Goal: Task Accomplishment & Management: Manage account settings

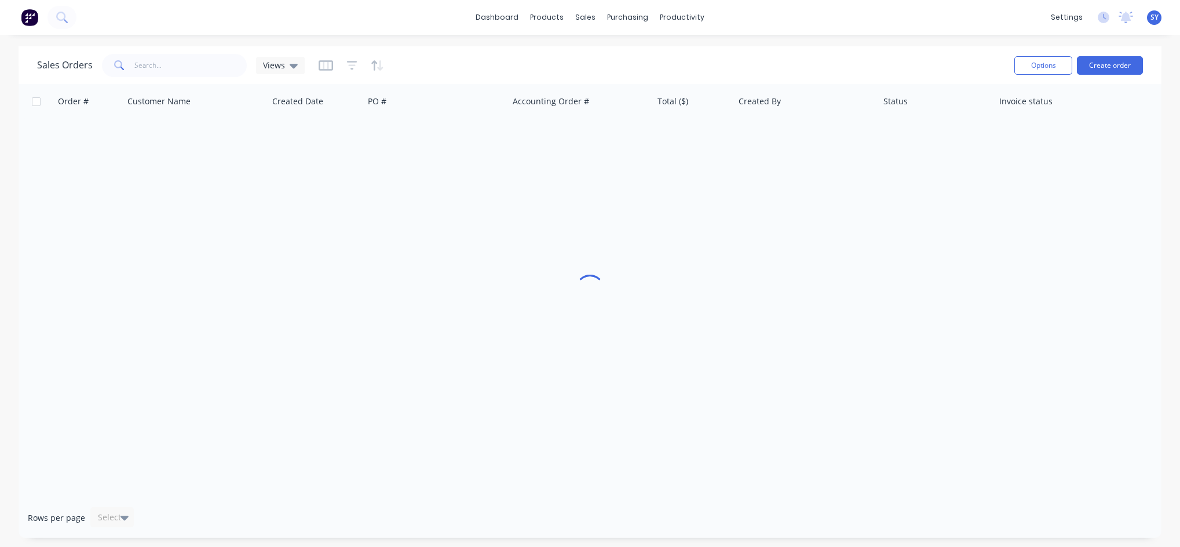
click at [60, 185] on div at bounding box center [590, 291] width 1143 height 414
click at [177, 66] on input "text" at bounding box center [190, 65] width 113 height 23
type input "armadale steel"
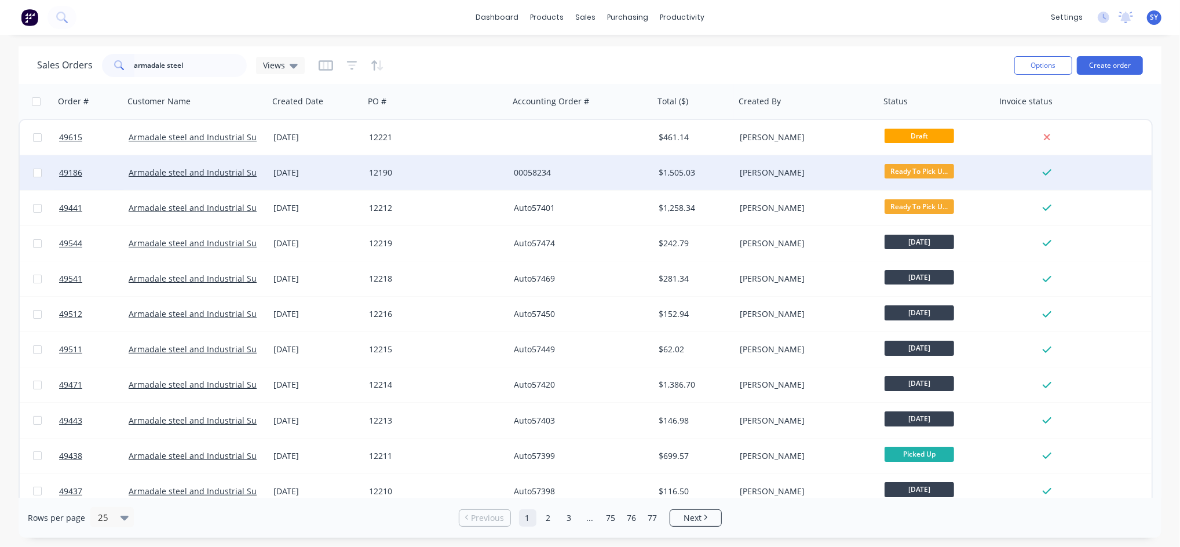
click at [943, 170] on span "Ready To Pick U..." at bounding box center [920, 171] width 70 height 14
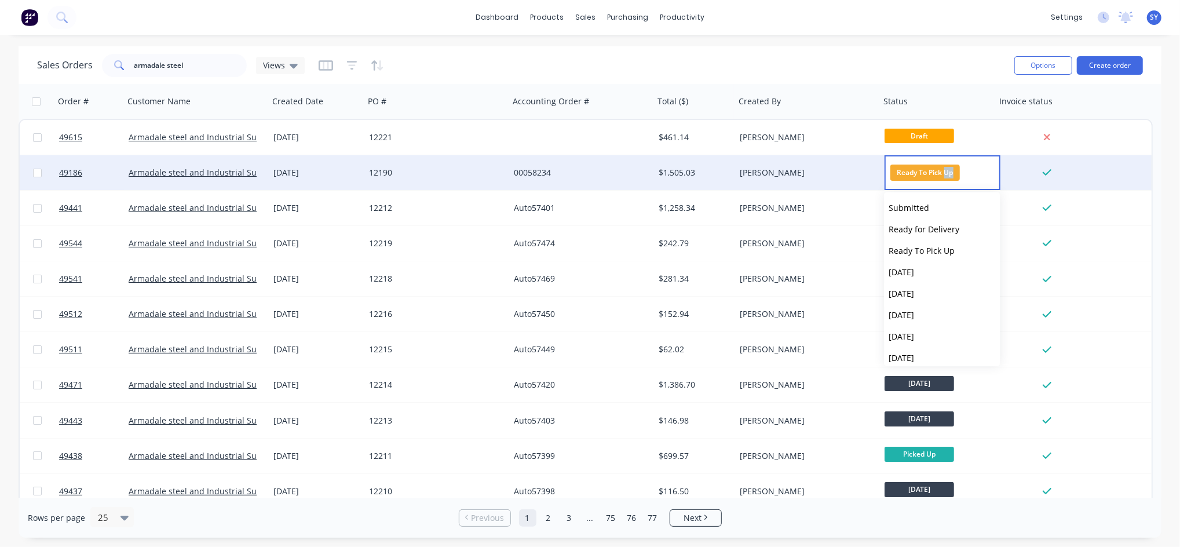
click at [943, 170] on span "Ready To Pick Up" at bounding box center [926, 173] width 70 height 16
click at [796, 167] on div "[PERSON_NAME]" at bounding box center [804, 173] width 129 height 12
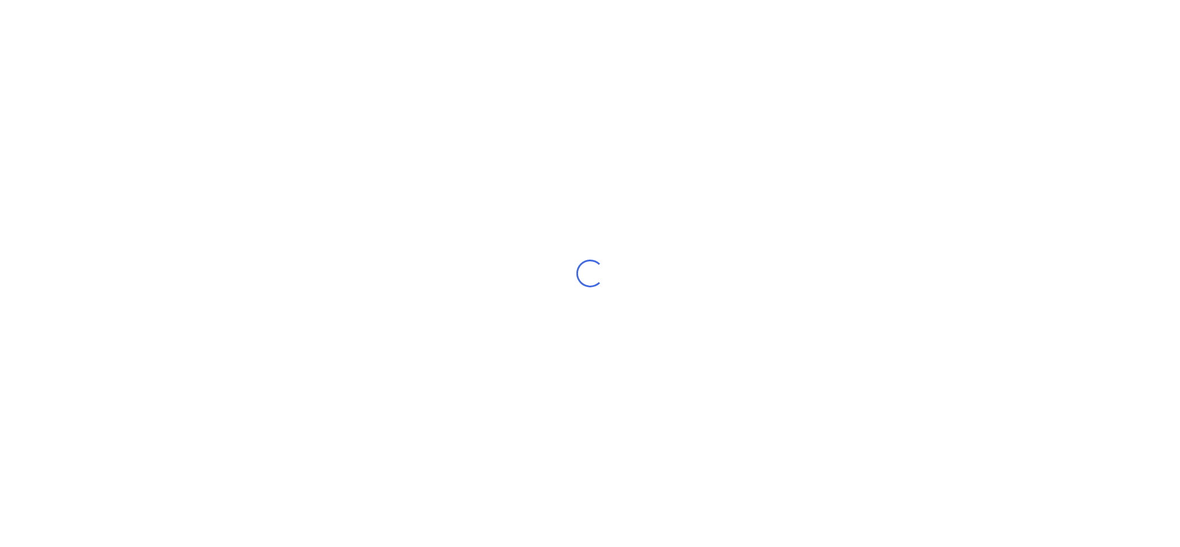
click at [796, 166] on div "Loading..." at bounding box center [590, 273] width 1180 height 547
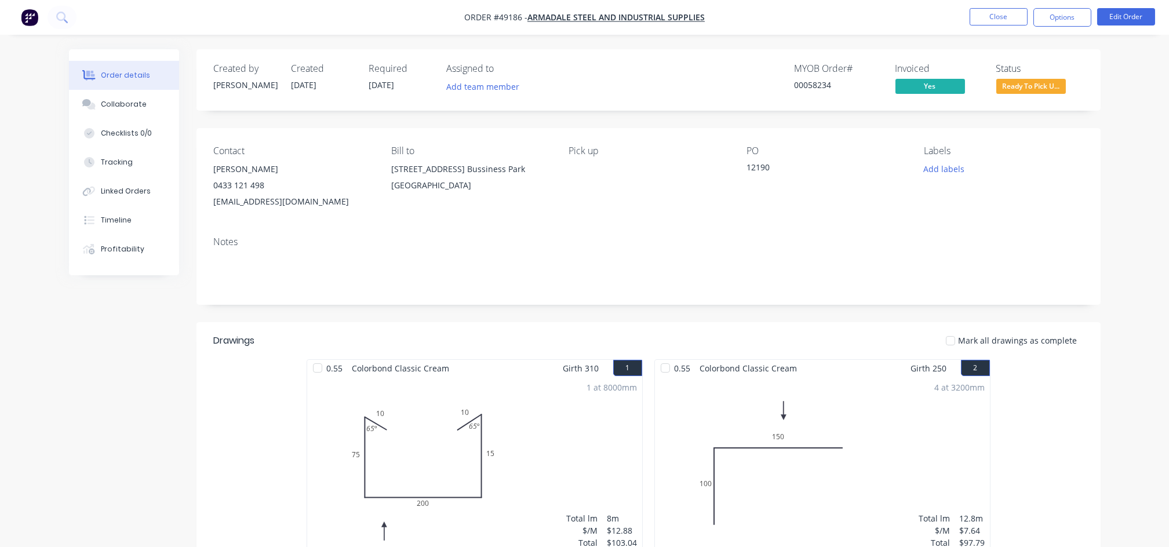
click at [1058, 89] on span "Ready To Pick U..." at bounding box center [1031, 86] width 70 height 14
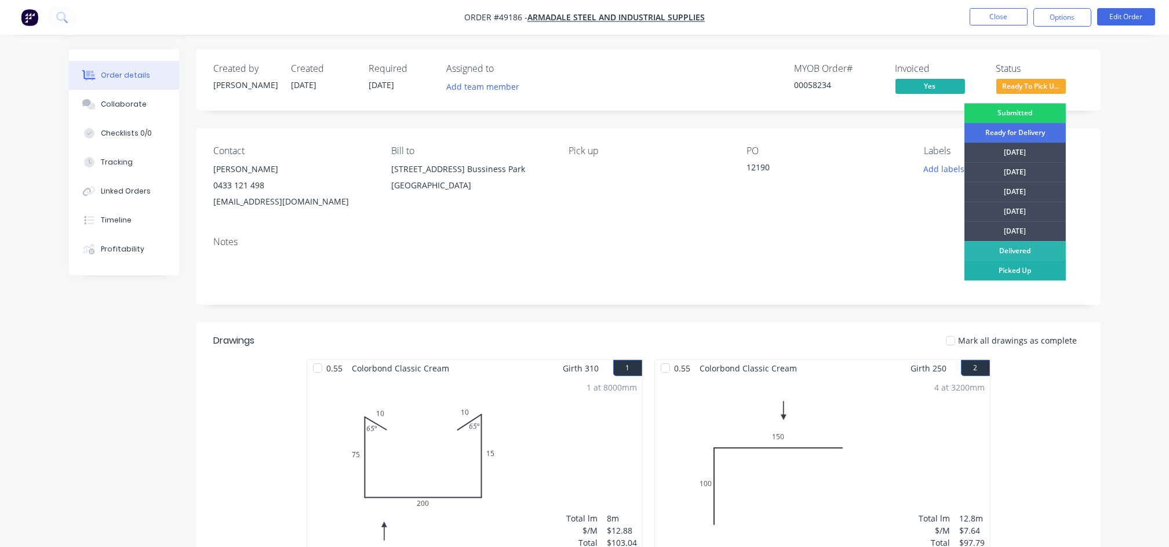
click at [996, 271] on div "Picked Up" at bounding box center [1014, 271] width 101 height 20
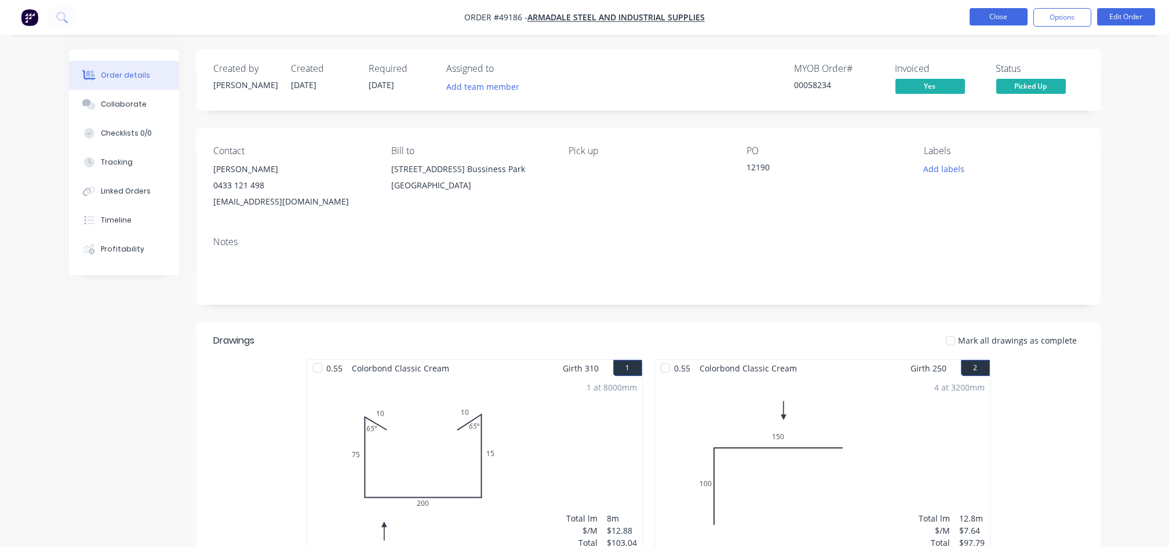
click at [988, 19] on button "Close" at bounding box center [998, 16] width 58 height 17
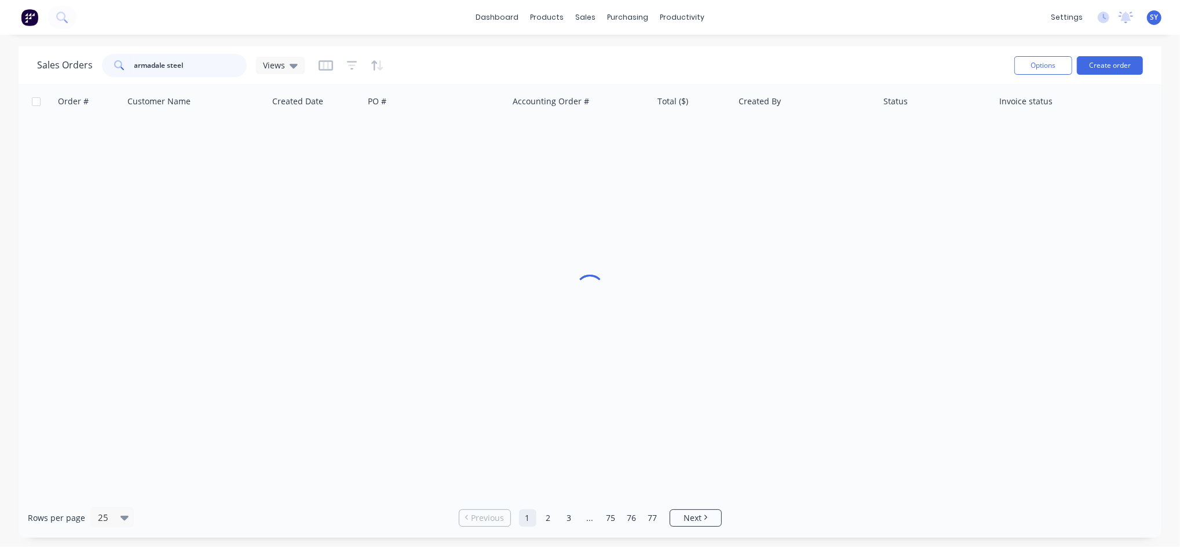
drag, startPoint x: 199, startPoint y: 62, endPoint x: 107, endPoint y: 65, distance: 92.8
click at [107, 65] on div "armadale steel" at bounding box center [174, 65] width 145 height 23
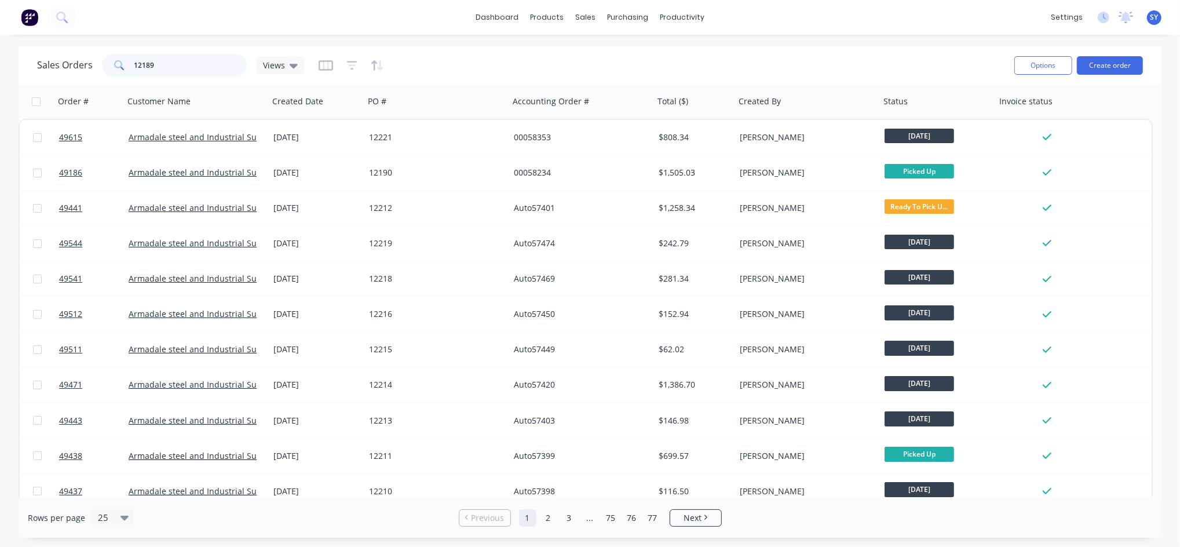
type input "12189"
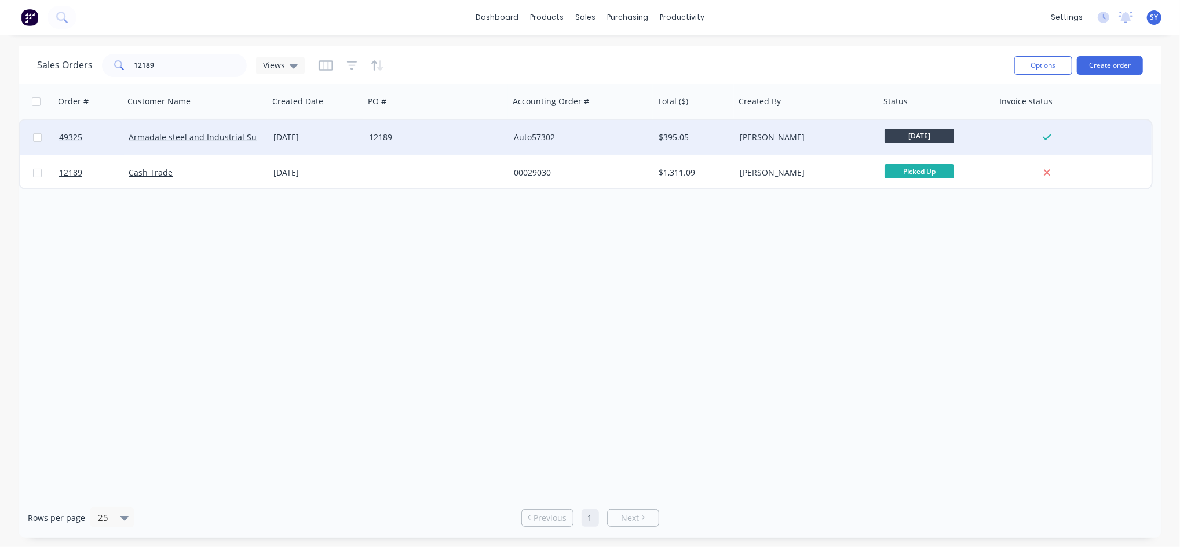
click at [636, 147] on div "Auto57302" at bounding box center [581, 137] width 145 height 35
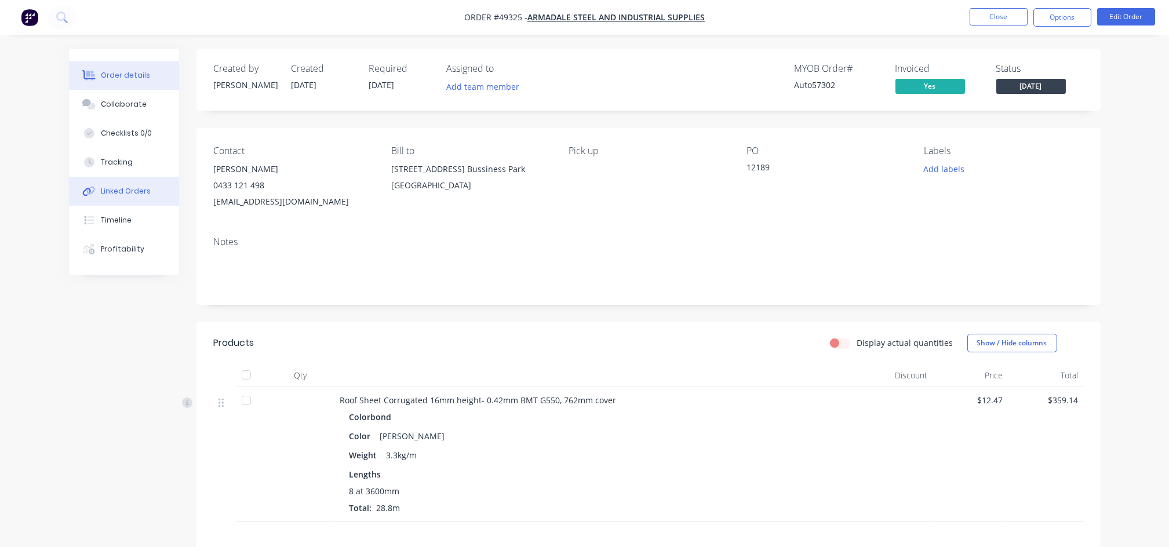
click at [130, 192] on div "Linked Orders" at bounding box center [126, 191] width 50 height 10
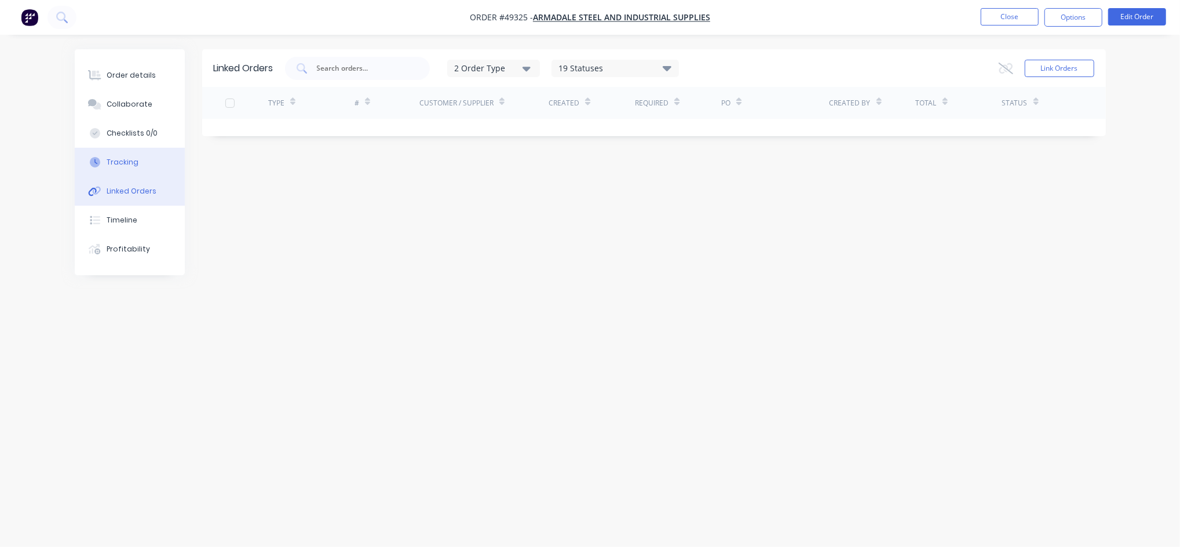
click at [126, 167] on div "Tracking" at bounding box center [123, 162] width 32 height 10
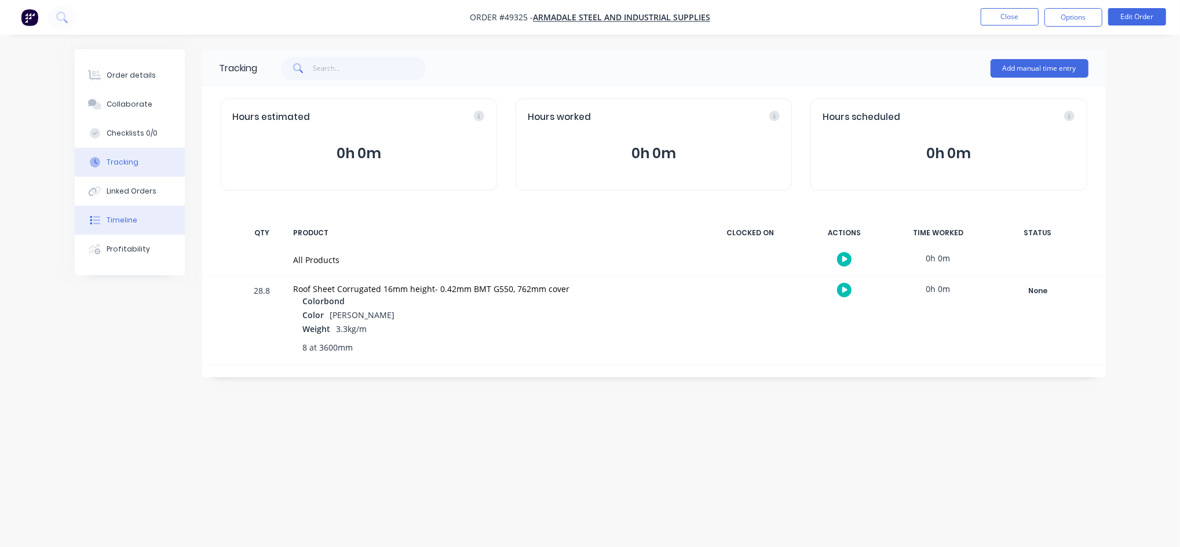
click at [116, 221] on div "Timeline" at bounding box center [122, 220] width 31 height 10
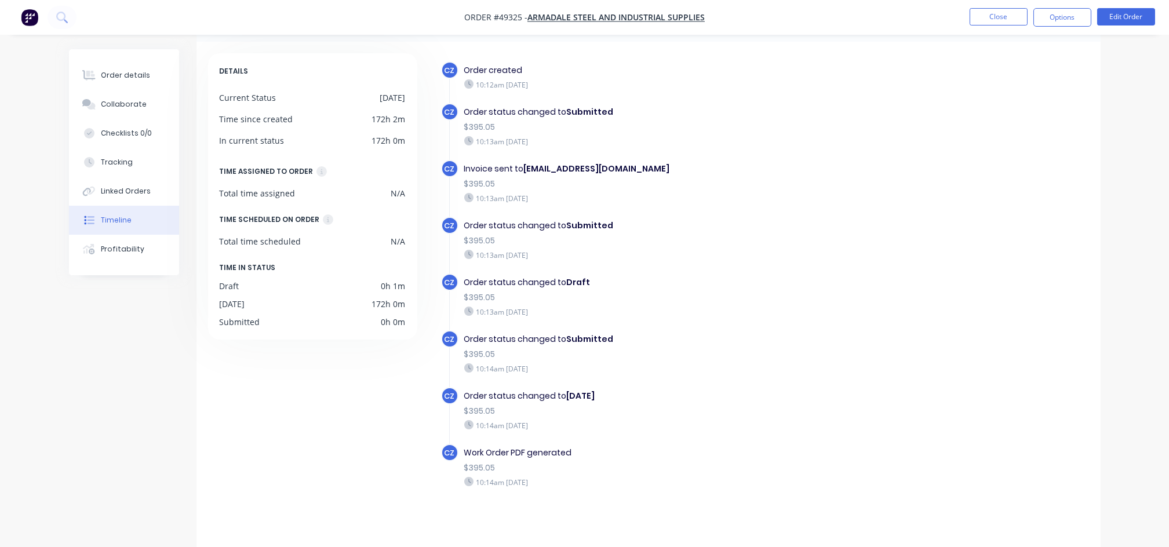
scroll to position [46, 0]
click at [121, 187] on div "Linked Orders" at bounding box center [126, 191] width 50 height 10
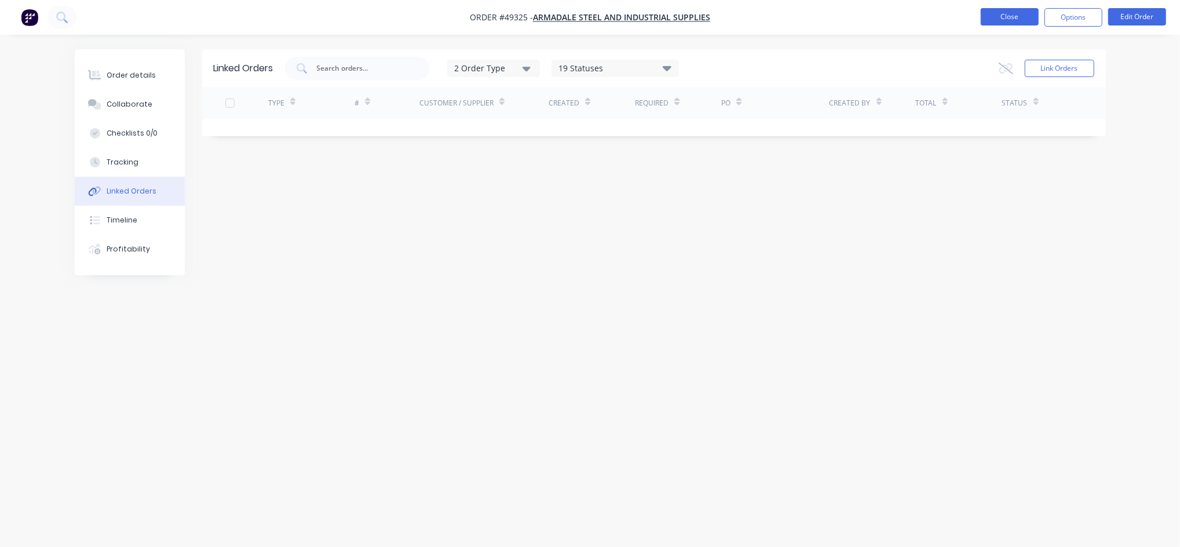
click at [1031, 21] on button "Close" at bounding box center [1010, 16] width 58 height 17
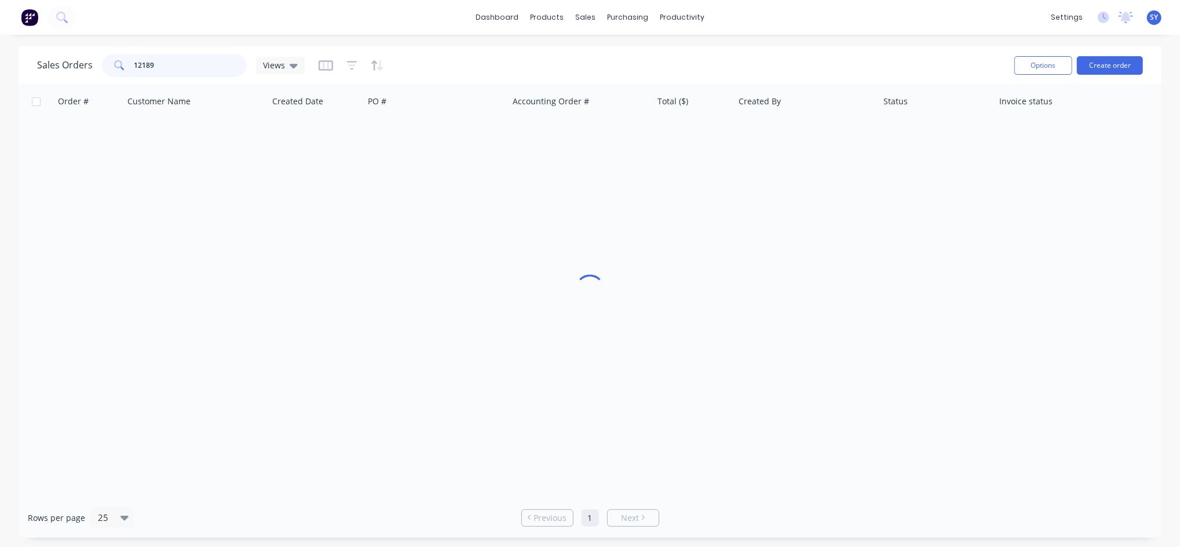
drag, startPoint x: 105, startPoint y: 61, endPoint x: 93, endPoint y: 61, distance: 11.6
click at [93, 61] on div "Sales Orders 12189 Views" at bounding box center [171, 65] width 268 height 23
type input "armadale steel"
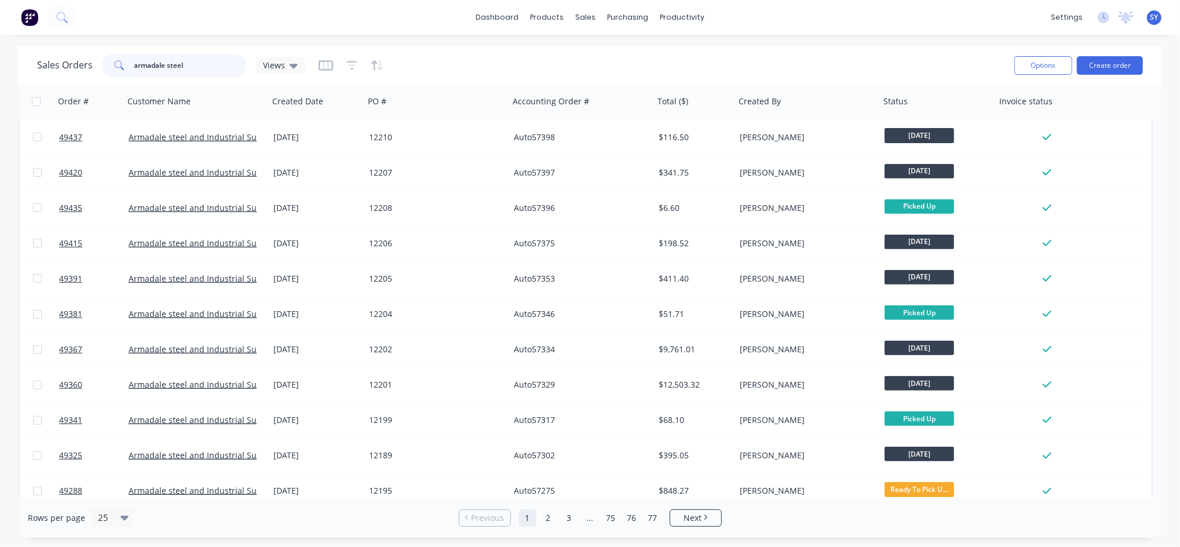
scroll to position [386, 0]
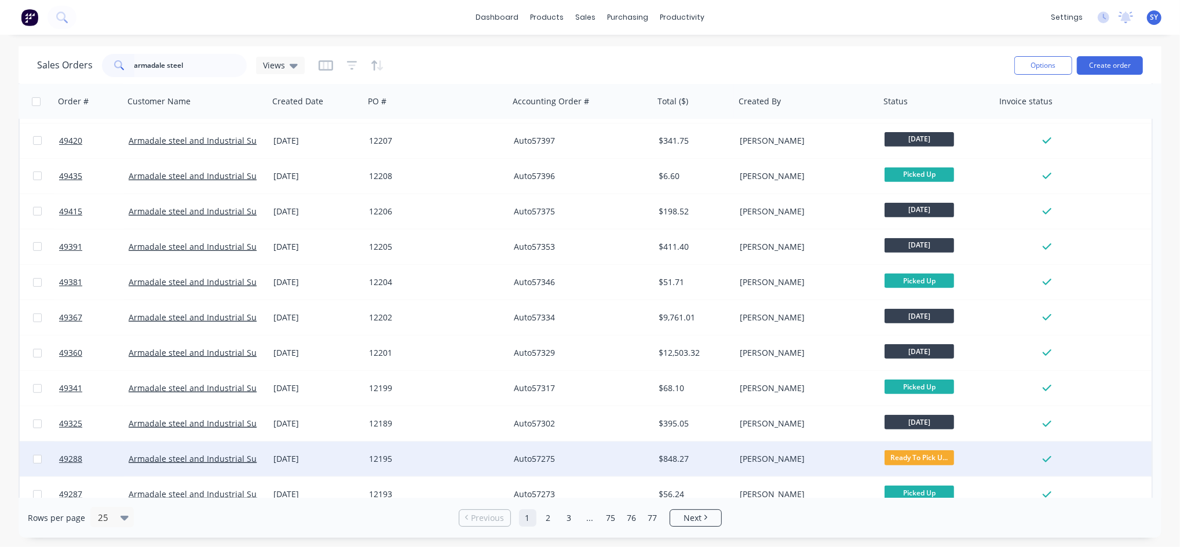
click at [924, 465] on div "Ready To Pick U..." at bounding box center [935, 458] width 101 height 17
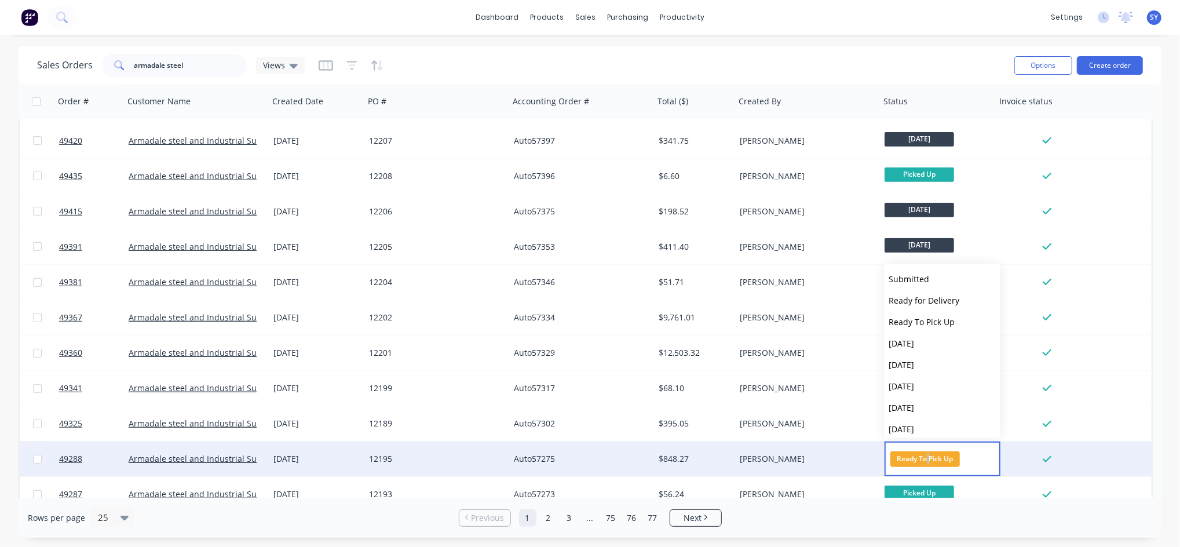
click at [924, 465] on span "Ready To Pick Up" at bounding box center [926, 459] width 70 height 16
click at [538, 460] on div "Auto57275" at bounding box center [578, 459] width 129 height 12
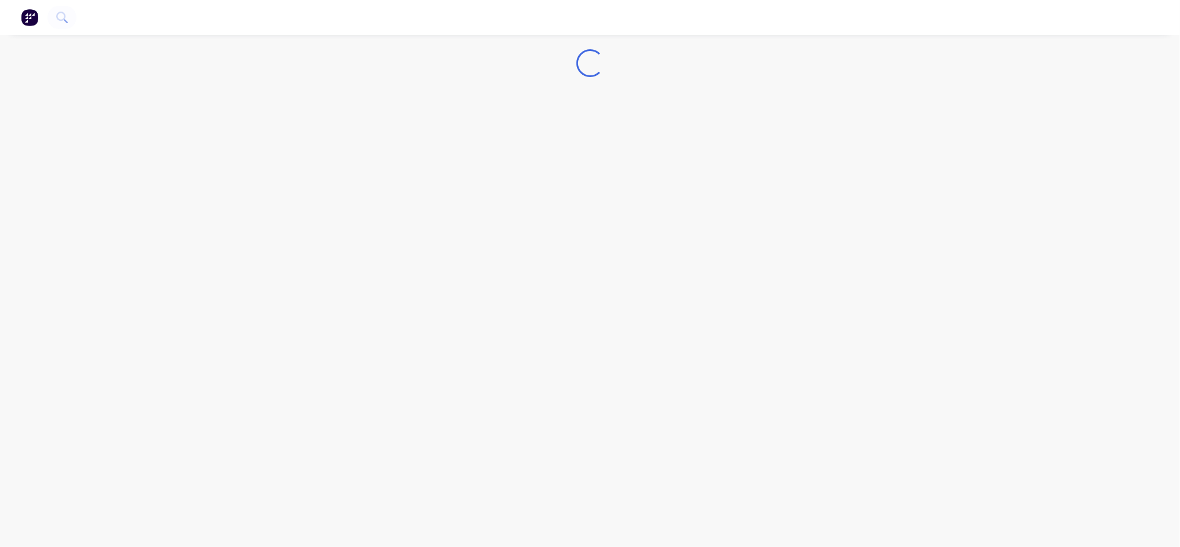
click at [538, 460] on div "Loading..." at bounding box center [590, 273] width 1180 height 547
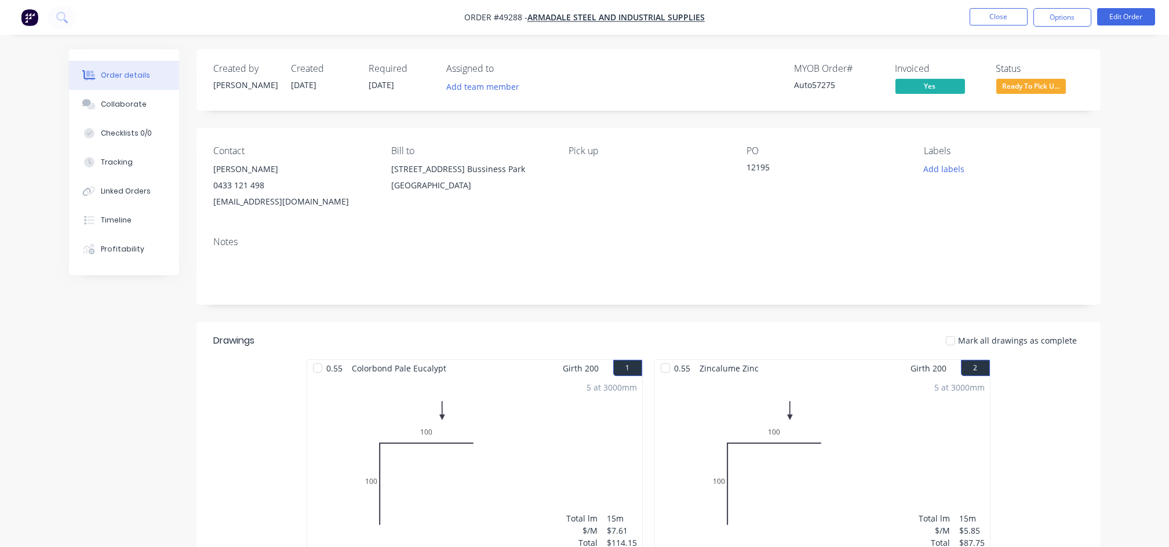
click at [1021, 87] on span "Ready To Pick U..." at bounding box center [1031, 86] width 70 height 14
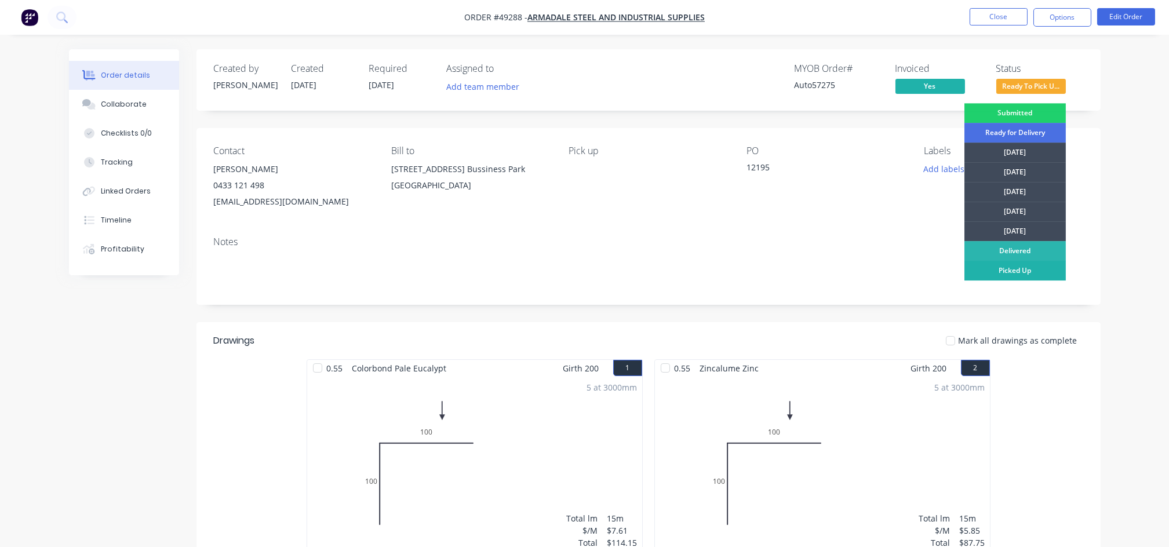
click at [1004, 265] on div "Picked Up" at bounding box center [1014, 271] width 101 height 20
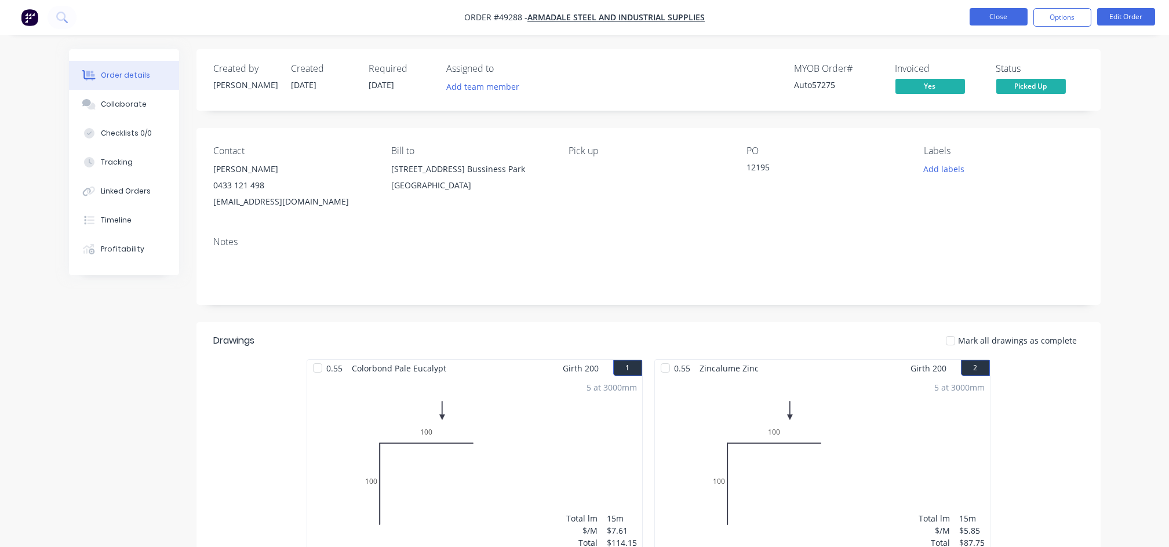
click at [989, 20] on button "Close" at bounding box center [998, 16] width 58 height 17
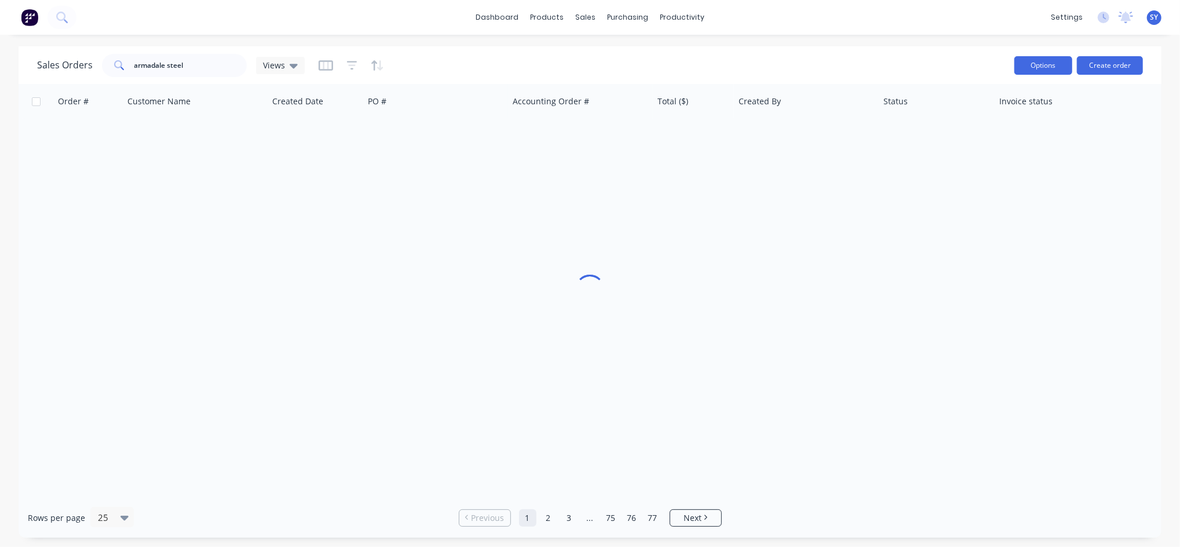
click at [1053, 72] on button "Options" at bounding box center [1044, 65] width 58 height 19
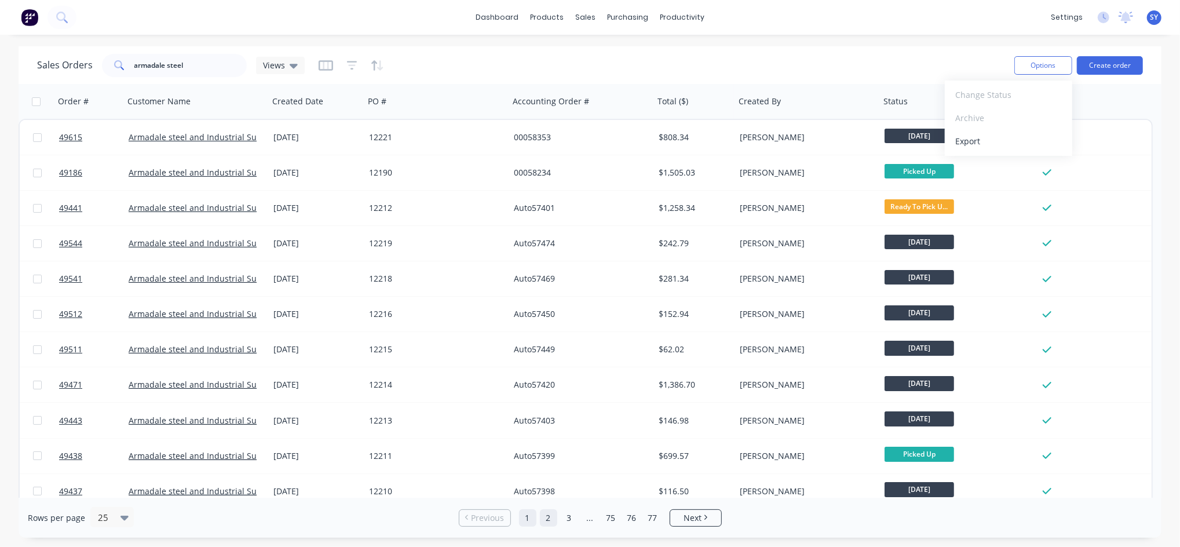
click at [553, 520] on link "2" at bounding box center [548, 517] width 17 height 17
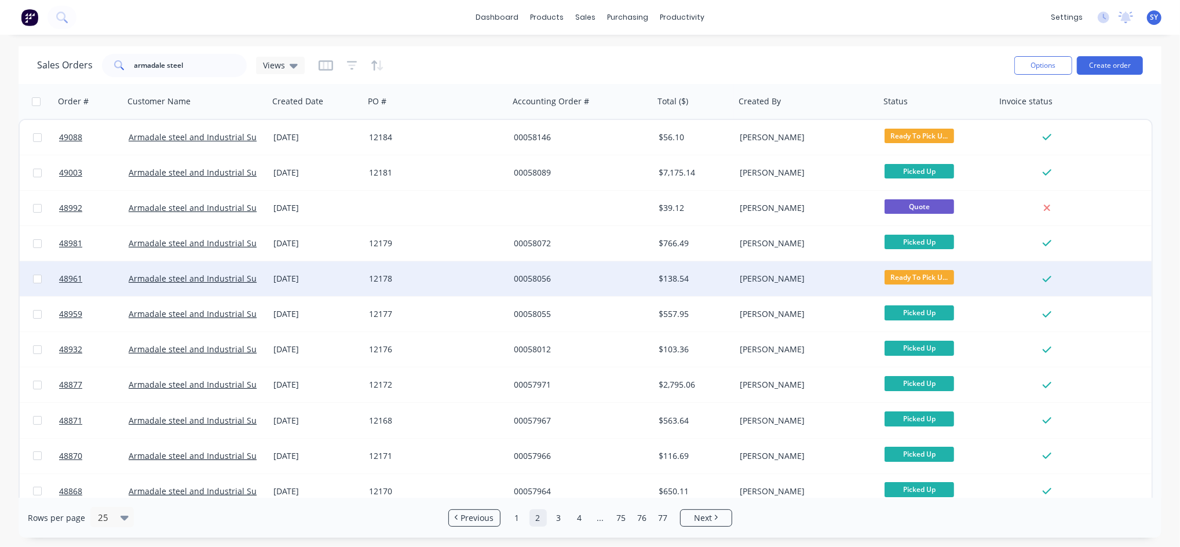
click at [768, 275] on div "[PERSON_NAME]" at bounding box center [804, 279] width 129 height 12
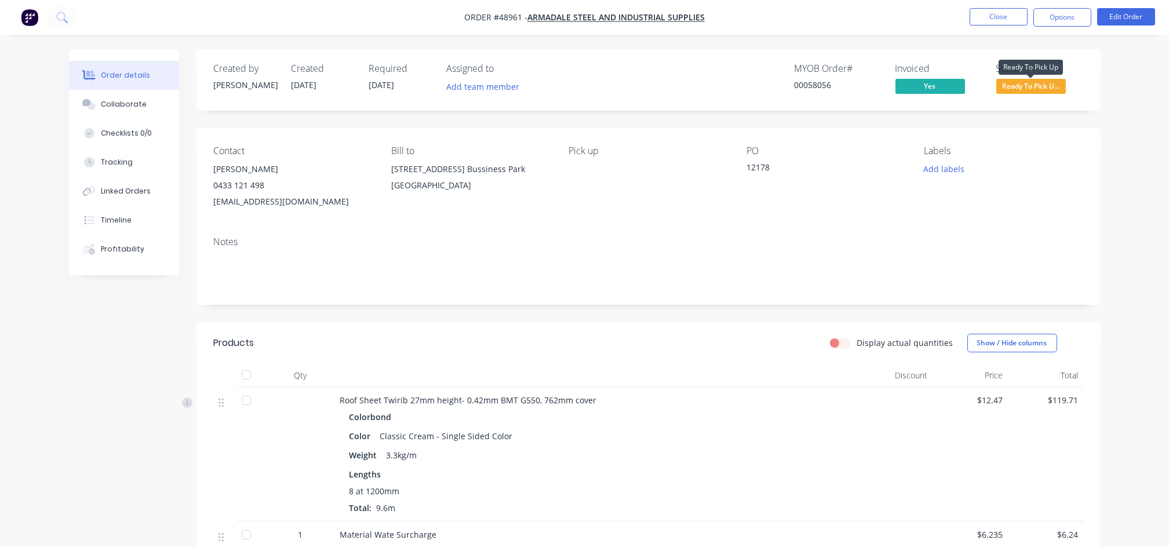
click at [1051, 88] on span "Ready To Pick U..." at bounding box center [1031, 86] width 70 height 14
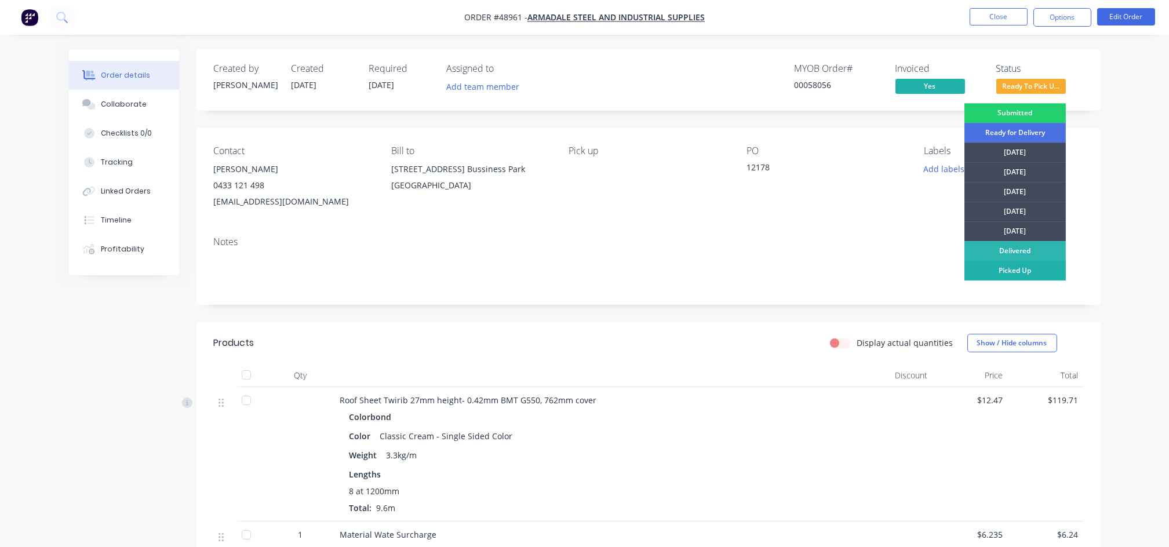
click at [989, 265] on div "Picked Up" at bounding box center [1014, 271] width 101 height 20
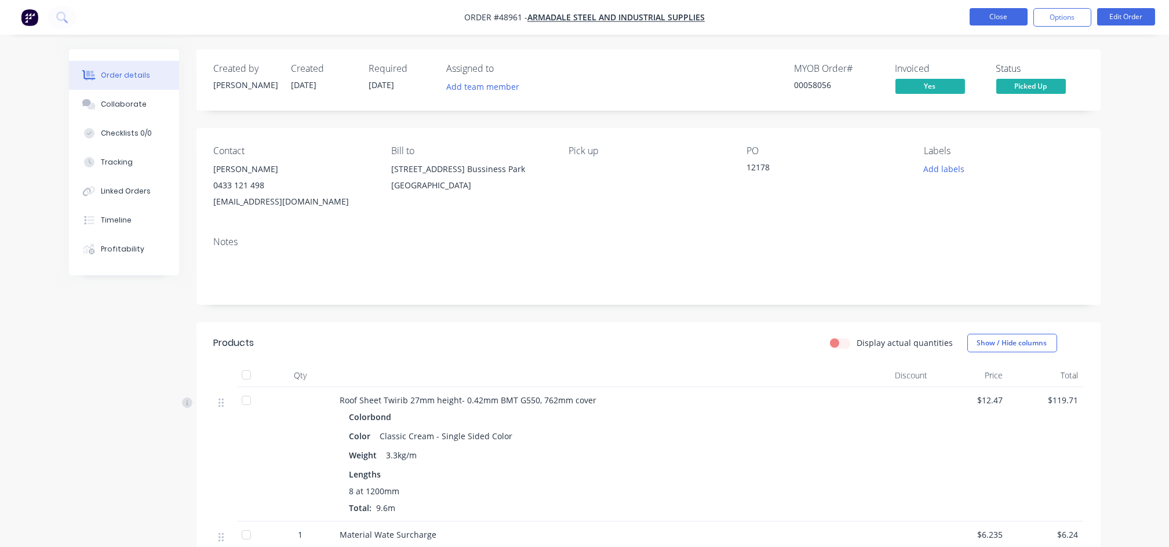
click at [990, 16] on button "Close" at bounding box center [998, 16] width 58 height 17
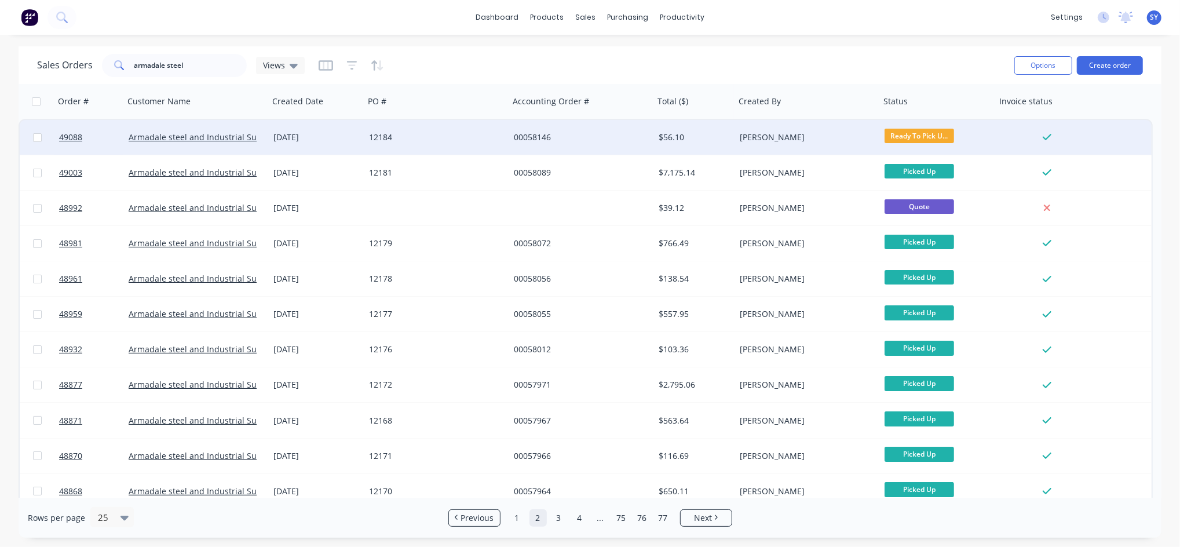
click at [643, 136] on div "00058146" at bounding box center [582, 138] width 136 height 12
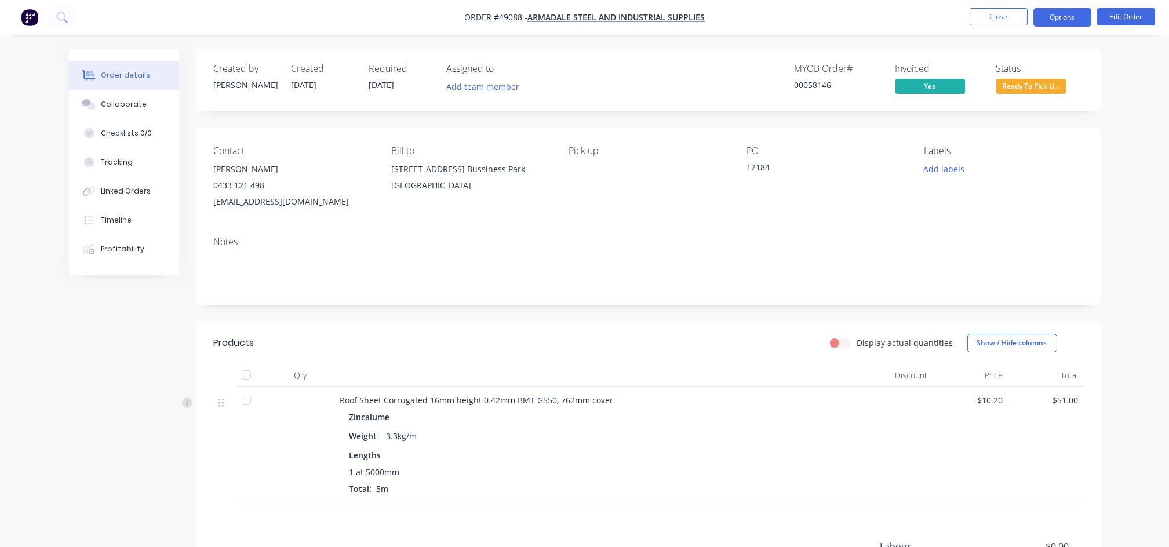
click at [1073, 26] on button "Options" at bounding box center [1062, 17] width 58 height 19
click at [880, 143] on div "Contact [PERSON_NAME] [PHONE_NUMBER] [EMAIL_ADDRESS][DOMAIN_NAME] Bill to [STRE…" at bounding box center [648, 177] width 904 height 99
click at [1008, 90] on span "Ready To Pick U..." at bounding box center [1031, 86] width 70 height 14
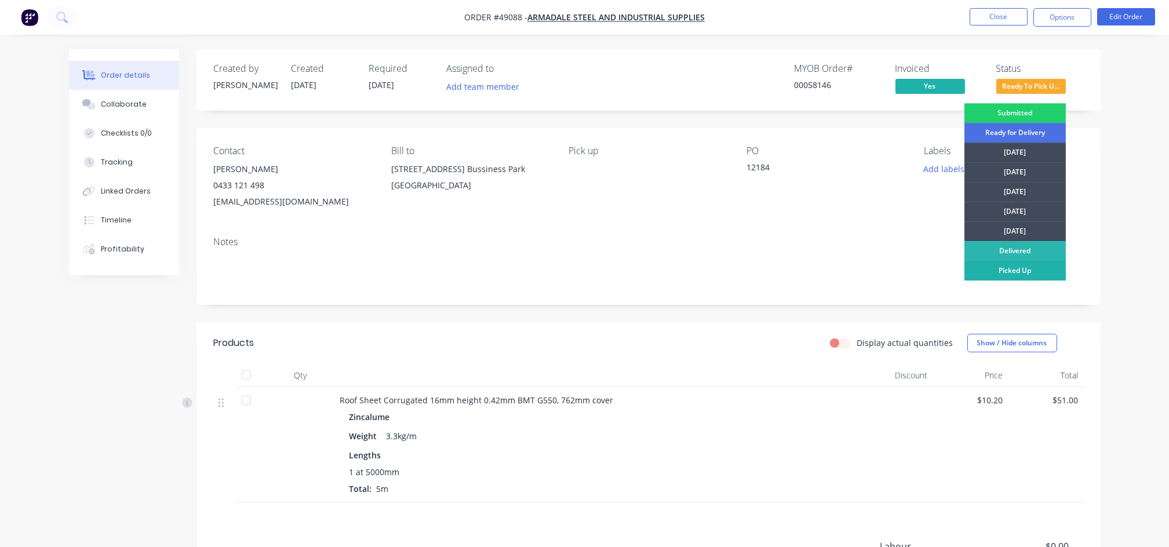
click at [990, 273] on div "Picked Up" at bounding box center [1014, 271] width 101 height 20
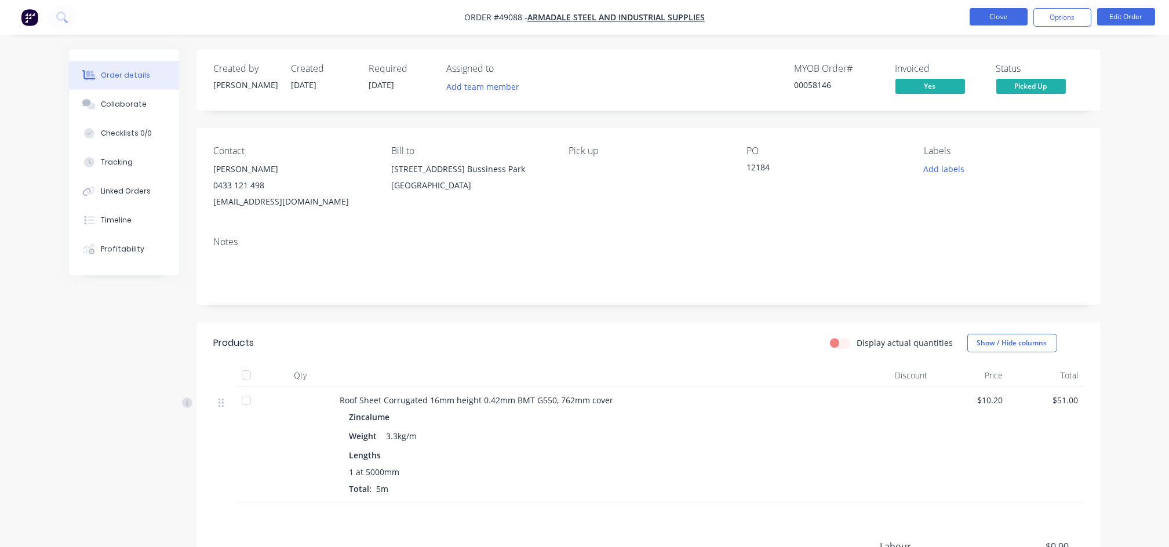
click at [1003, 20] on button "Close" at bounding box center [998, 16] width 58 height 17
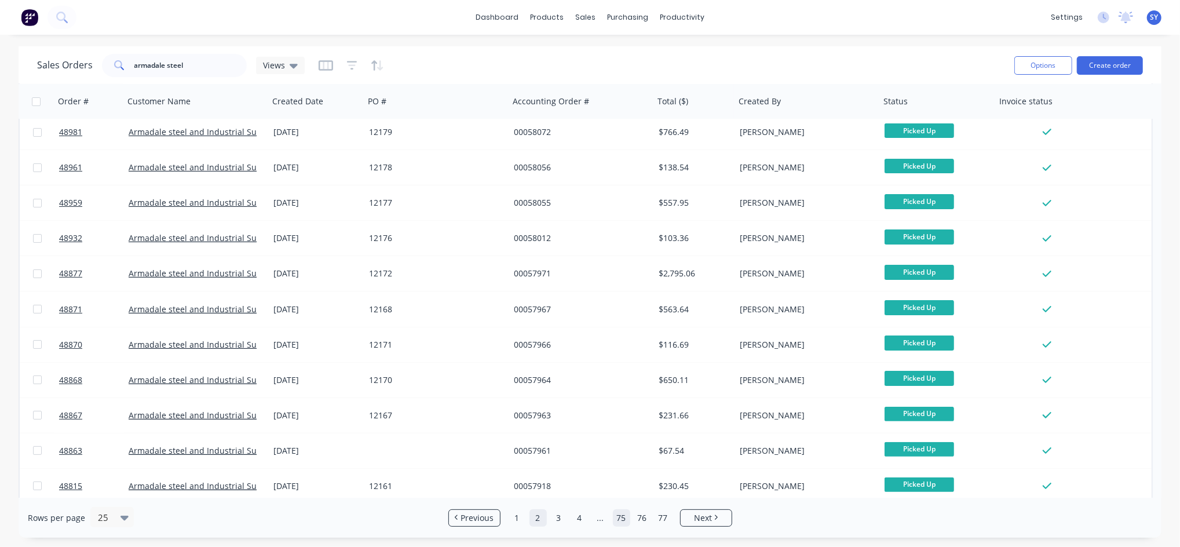
scroll to position [154, 0]
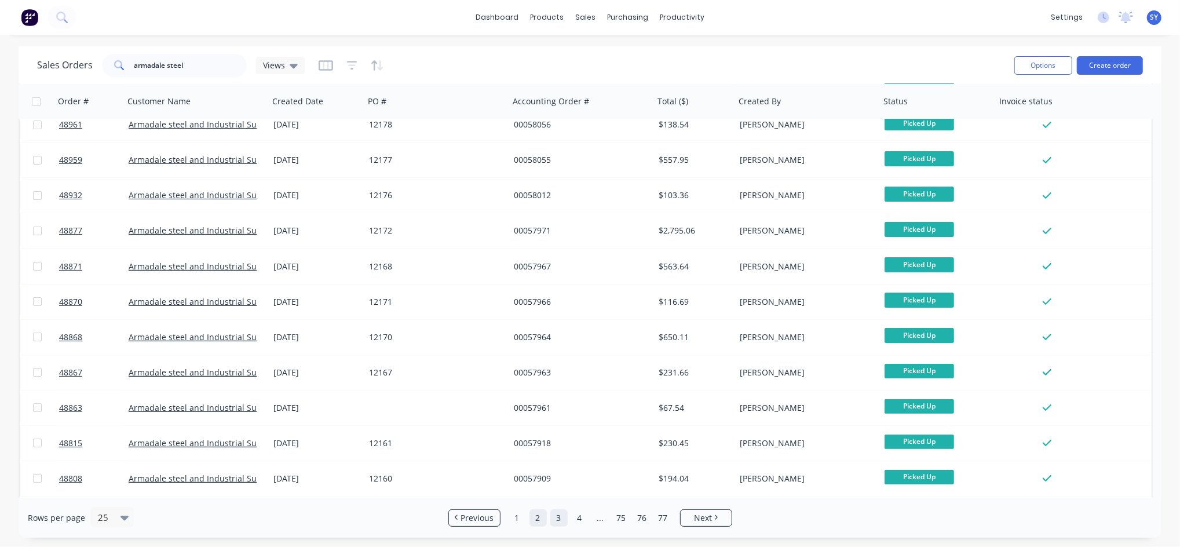
click at [555, 517] on link "3" at bounding box center [558, 517] width 17 height 17
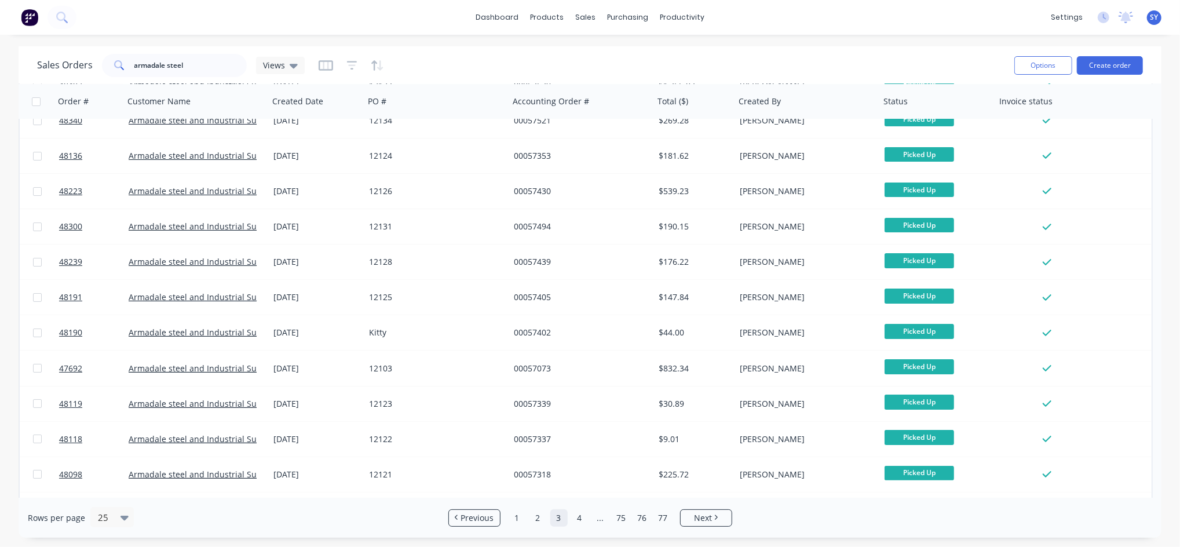
scroll to position [0, 0]
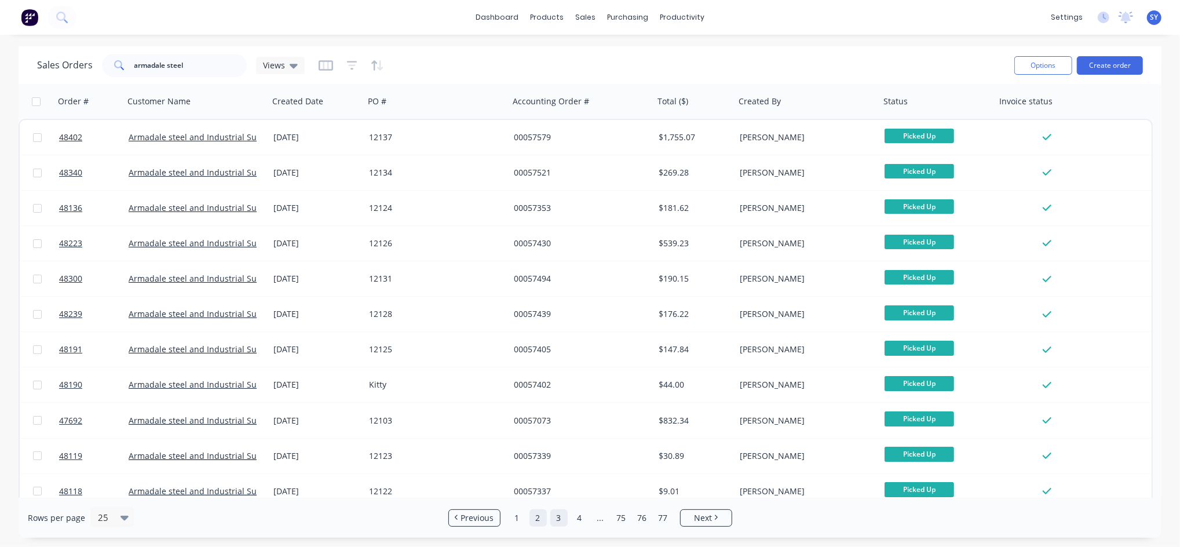
click at [542, 521] on link "2" at bounding box center [538, 517] width 17 height 17
click at [515, 519] on link "1" at bounding box center [517, 517] width 17 height 17
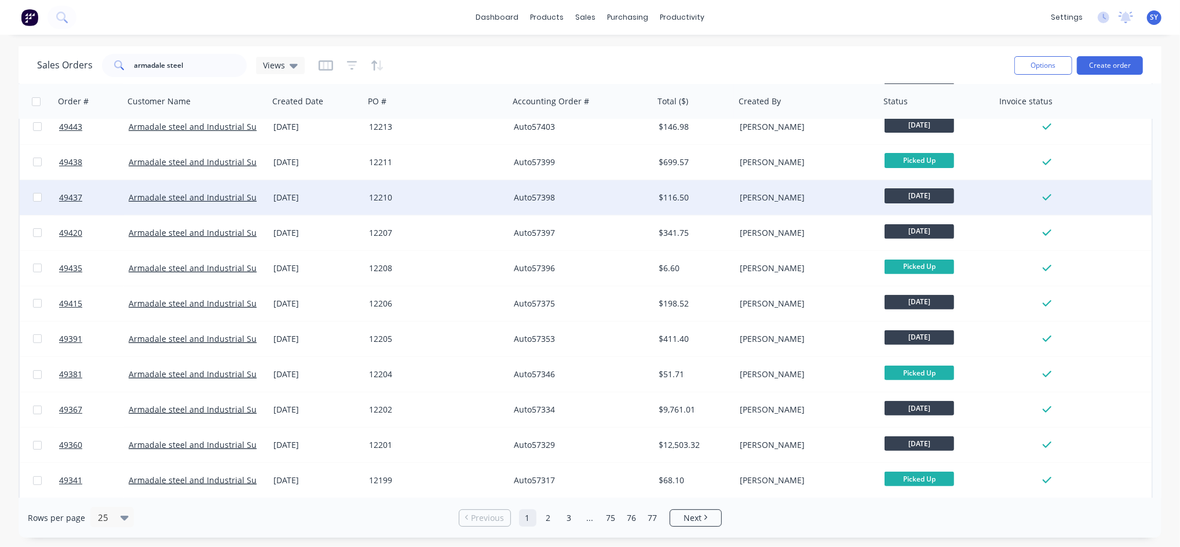
scroll to position [464, 0]
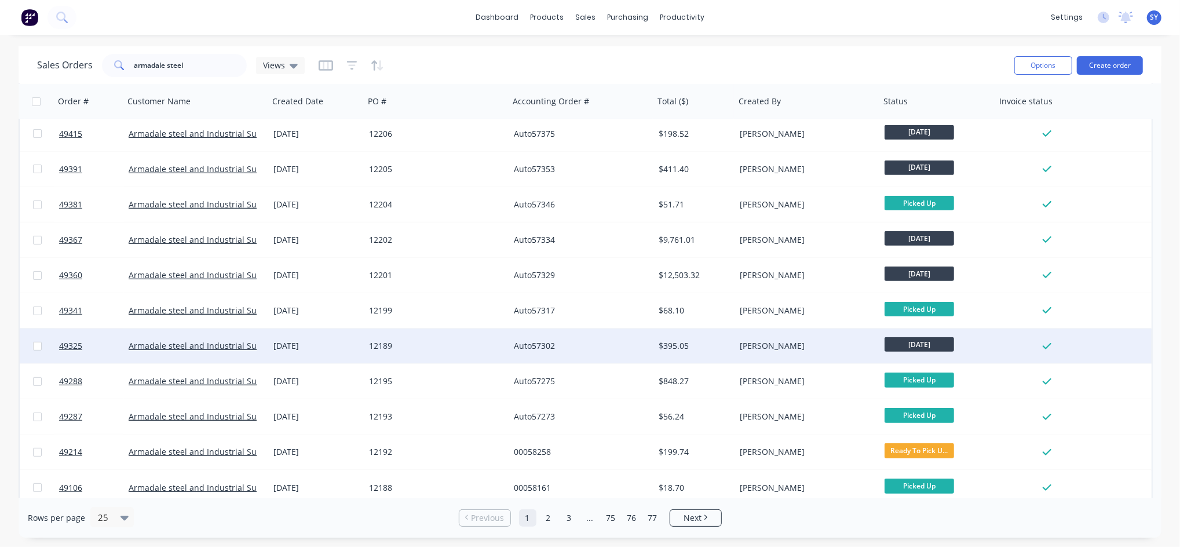
click at [804, 348] on div "[PERSON_NAME]" at bounding box center [804, 346] width 129 height 12
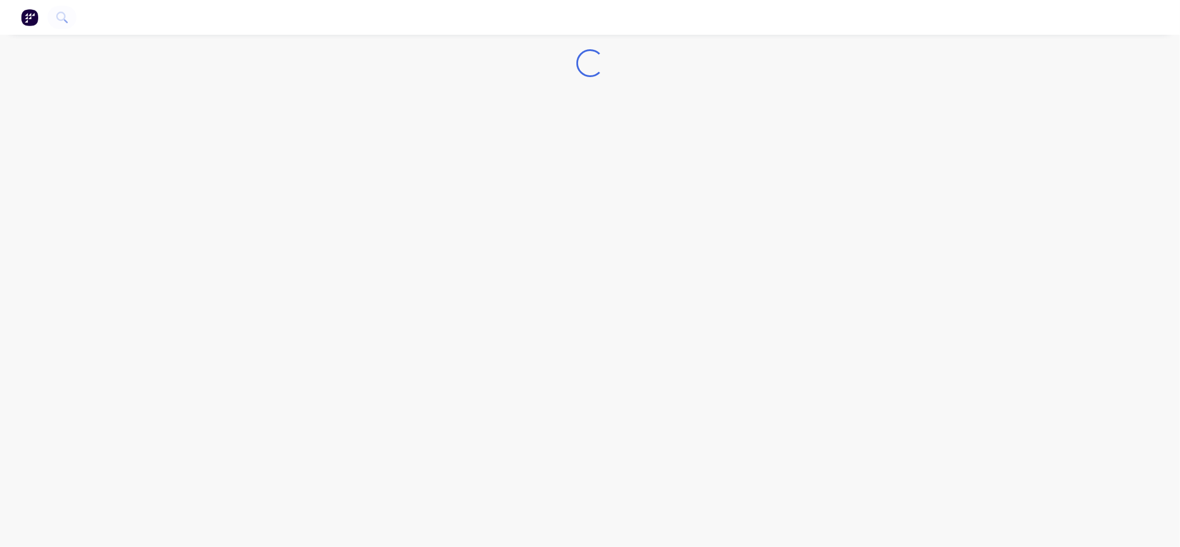
click at [804, 348] on div "Loading..." at bounding box center [590, 273] width 1180 height 547
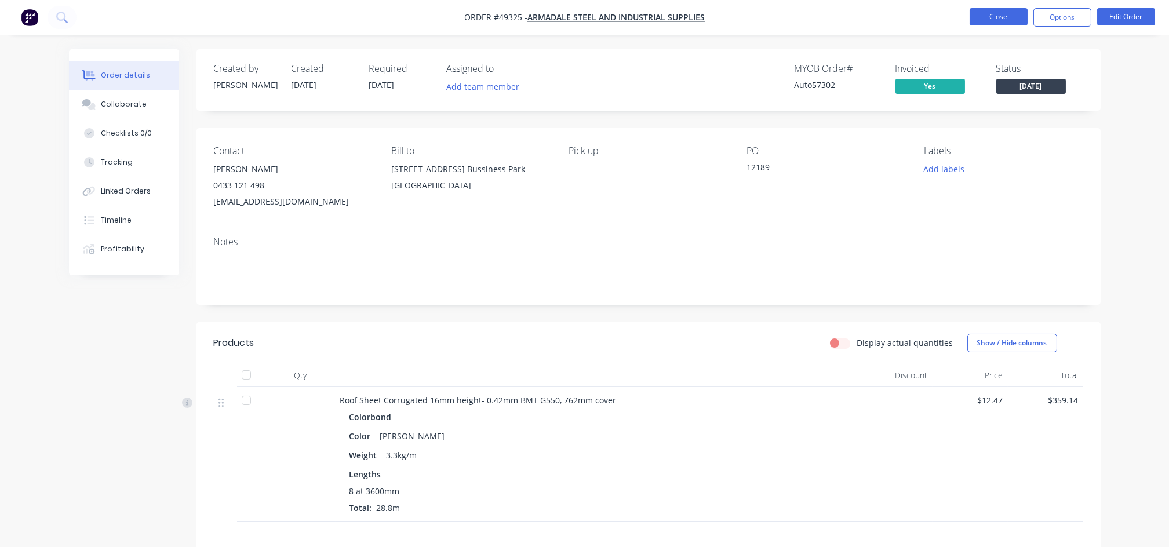
click at [997, 15] on button "Close" at bounding box center [998, 16] width 58 height 17
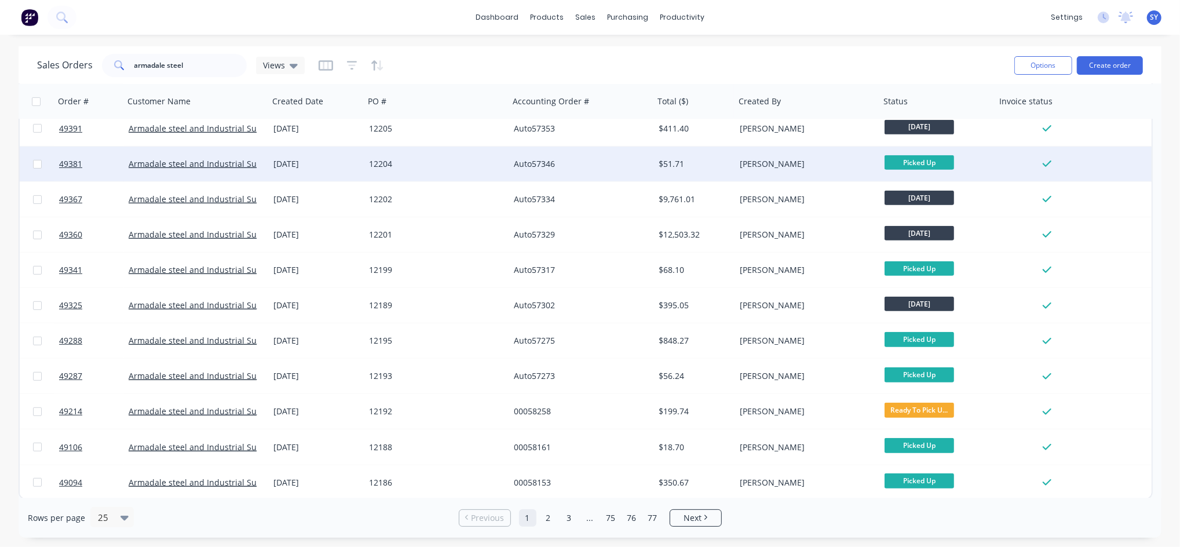
scroll to position [505, 0]
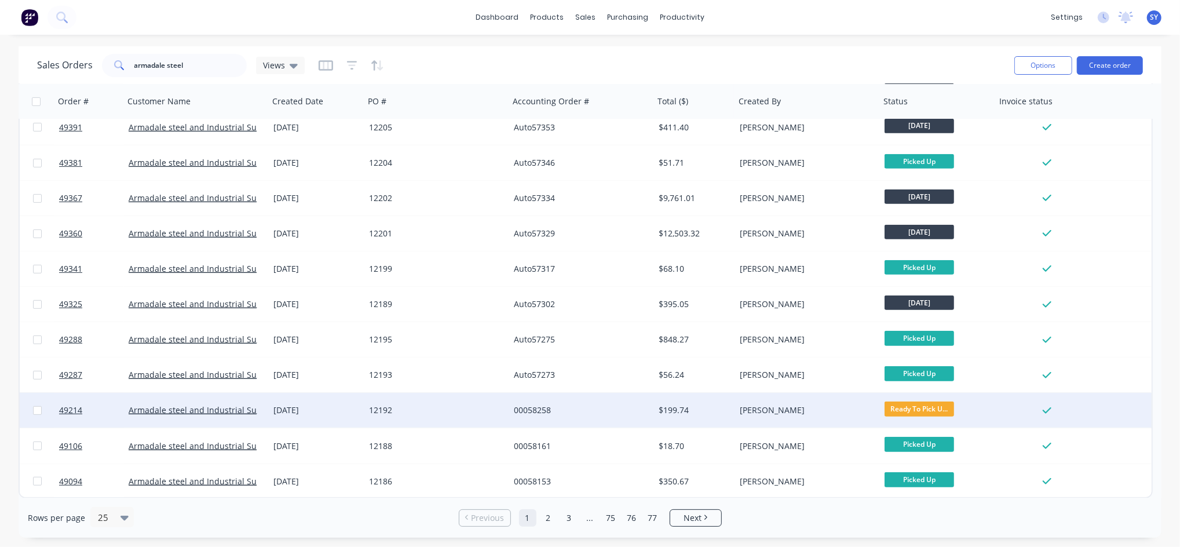
click at [894, 412] on span "Ready To Pick U..." at bounding box center [920, 409] width 70 height 14
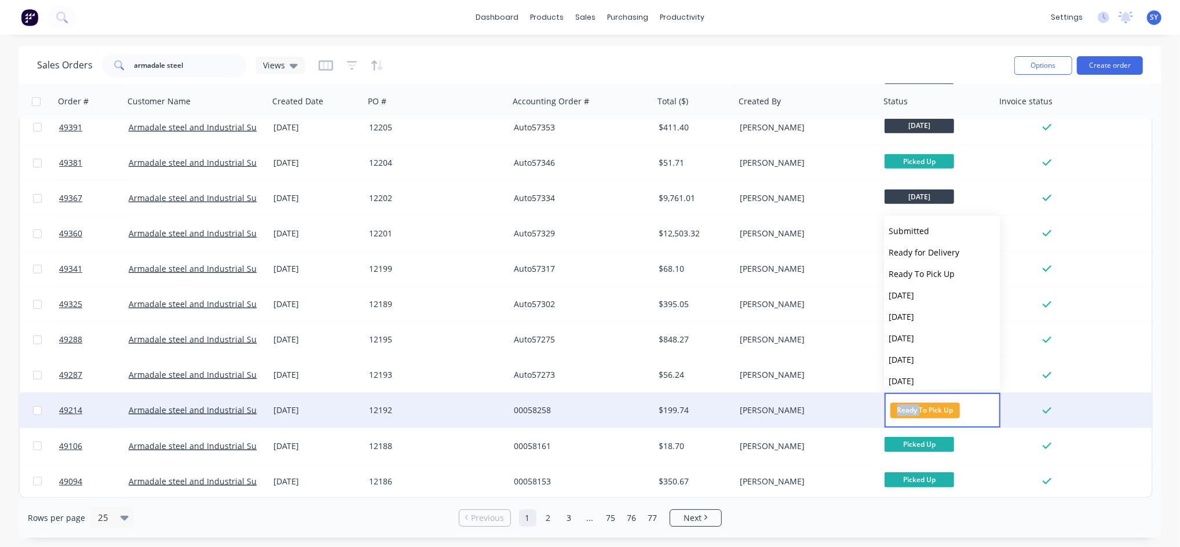
click at [894, 412] on span "Ready To Pick Up" at bounding box center [926, 411] width 70 height 16
click at [639, 413] on div "00058258" at bounding box center [578, 410] width 129 height 12
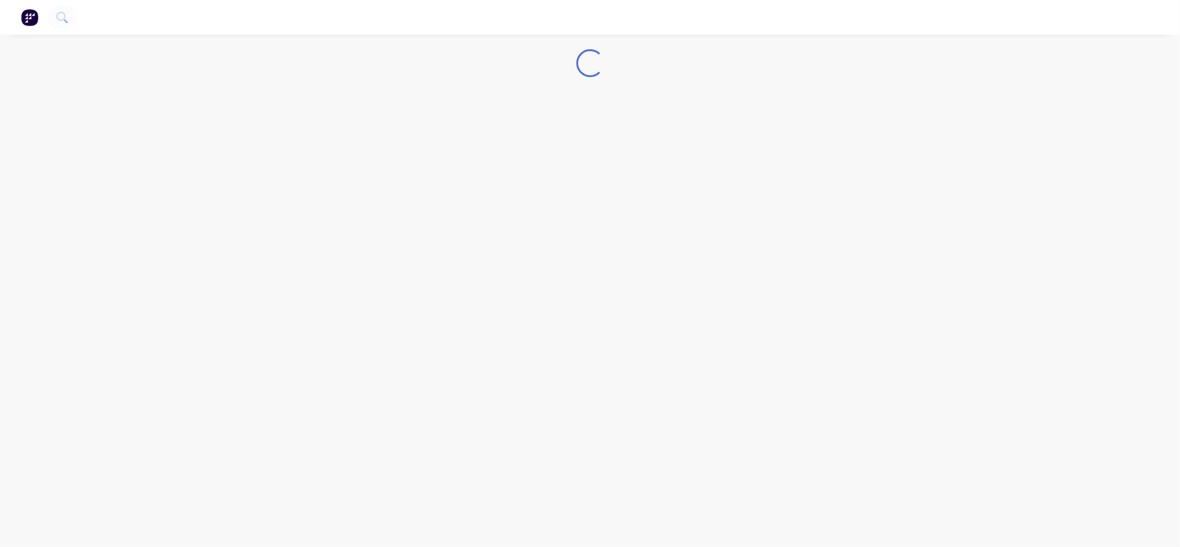
click at [639, 413] on div "Loading..." at bounding box center [590, 273] width 1180 height 547
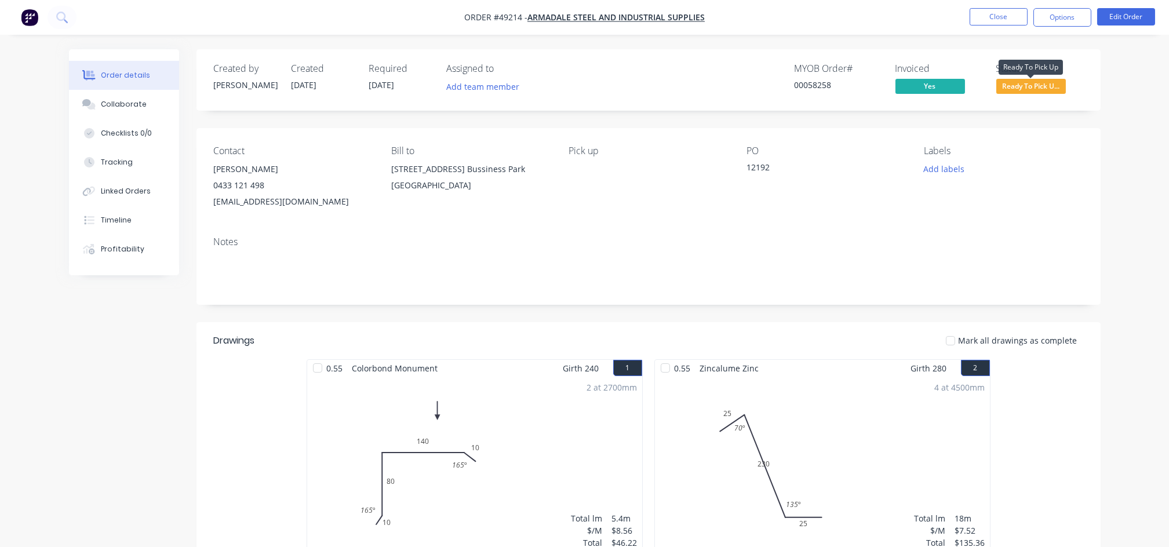
click at [1021, 90] on span "Ready To Pick U..." at bounding box center [1031, 86] width 70 height 14
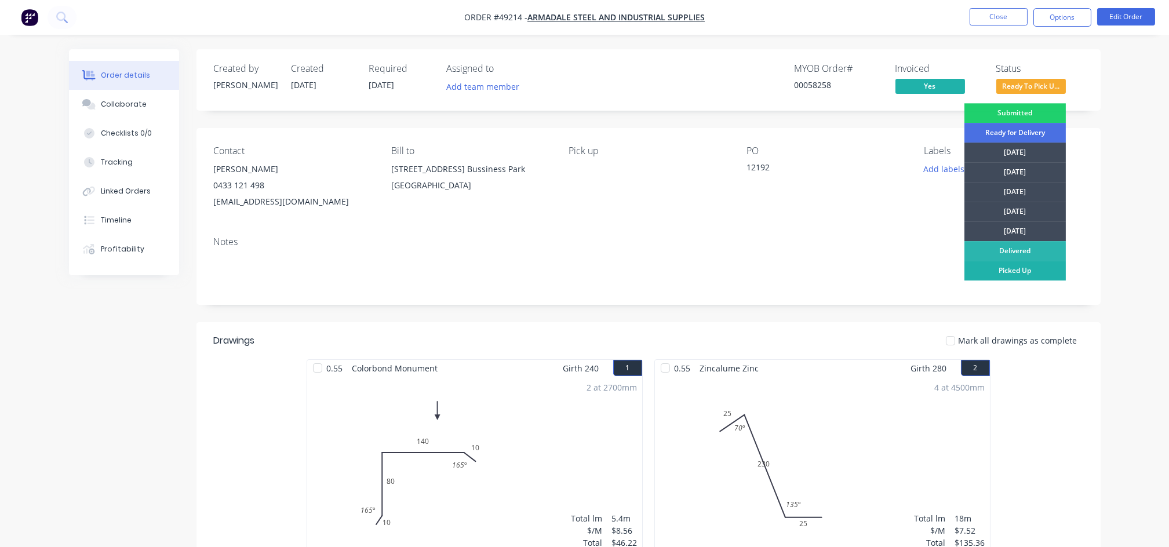
click at [999, 266] on div "Picked Up" at bounding box center [1014, 271] width 101 height 20
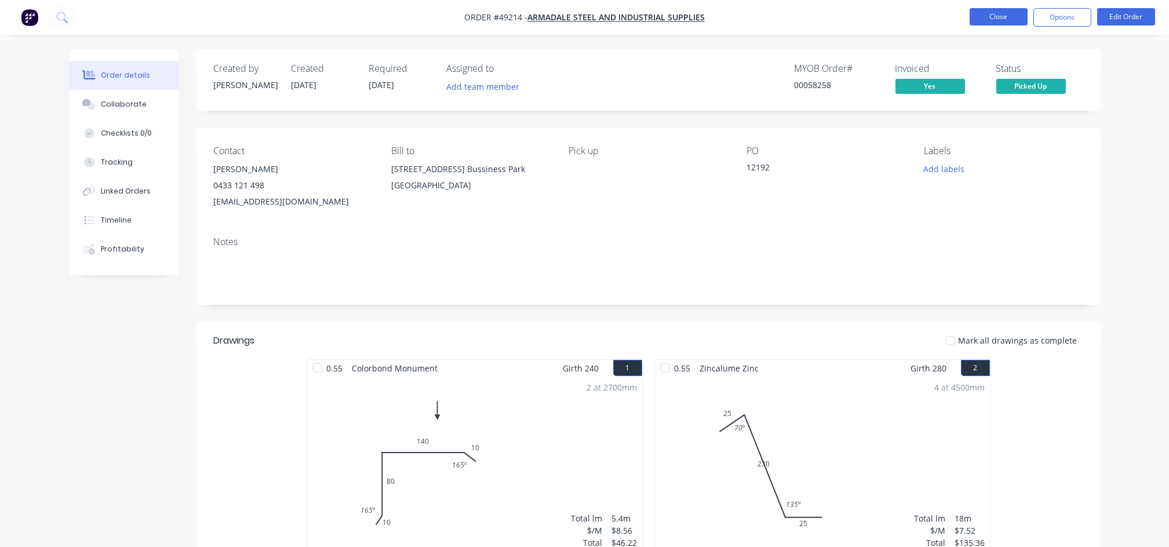
click at [987, 11] on button "Close" at bounding box center [998, 16] width 58 height 17
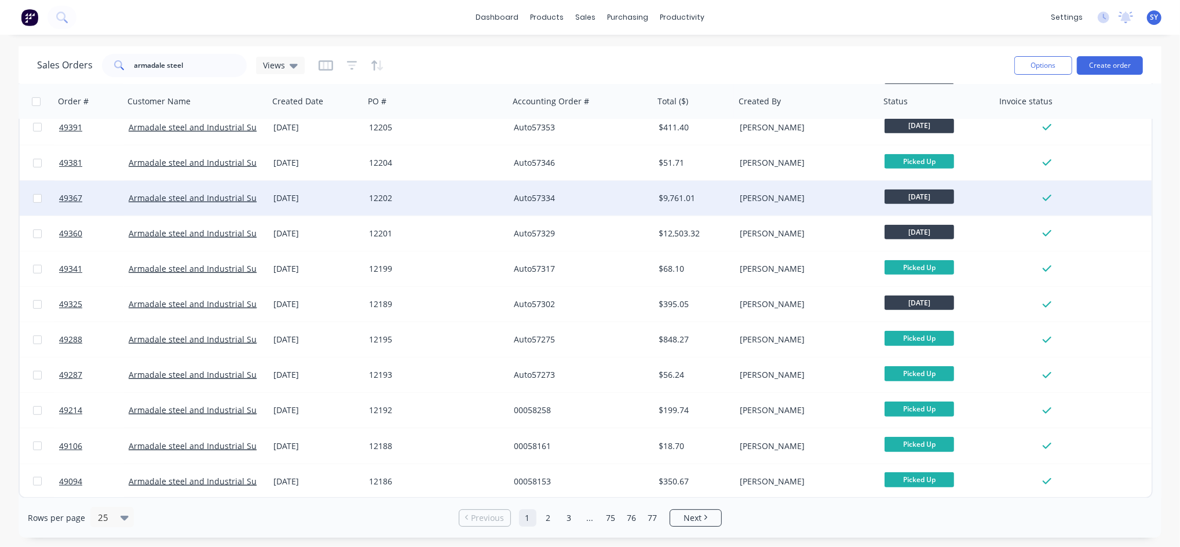
scroll to position [351, 0]
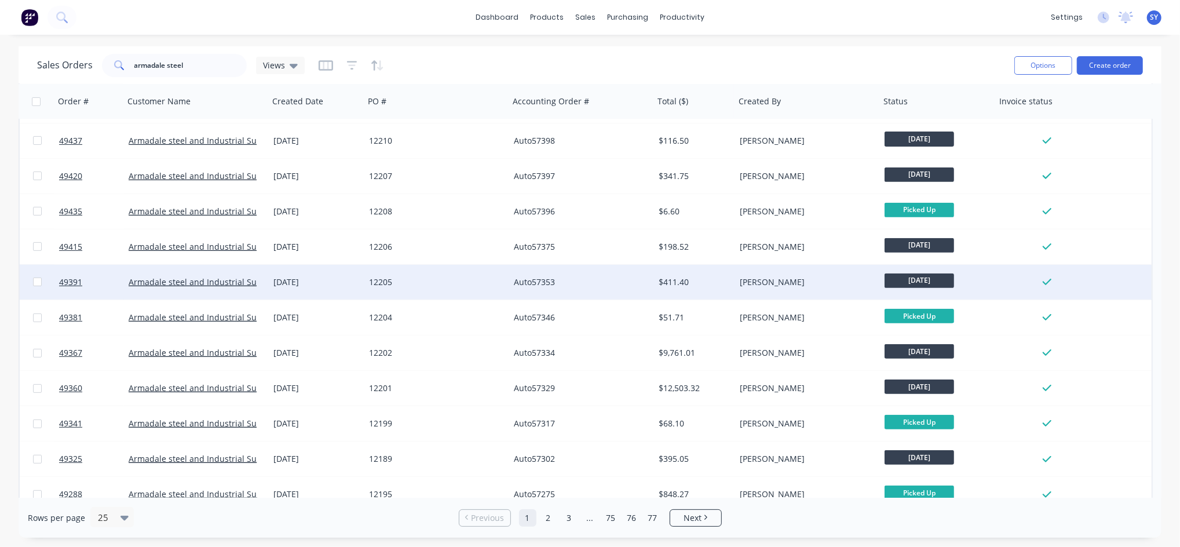
click at [928, 280] on span "[DATE]" at bounding box center [920, 281] width 70 height 14
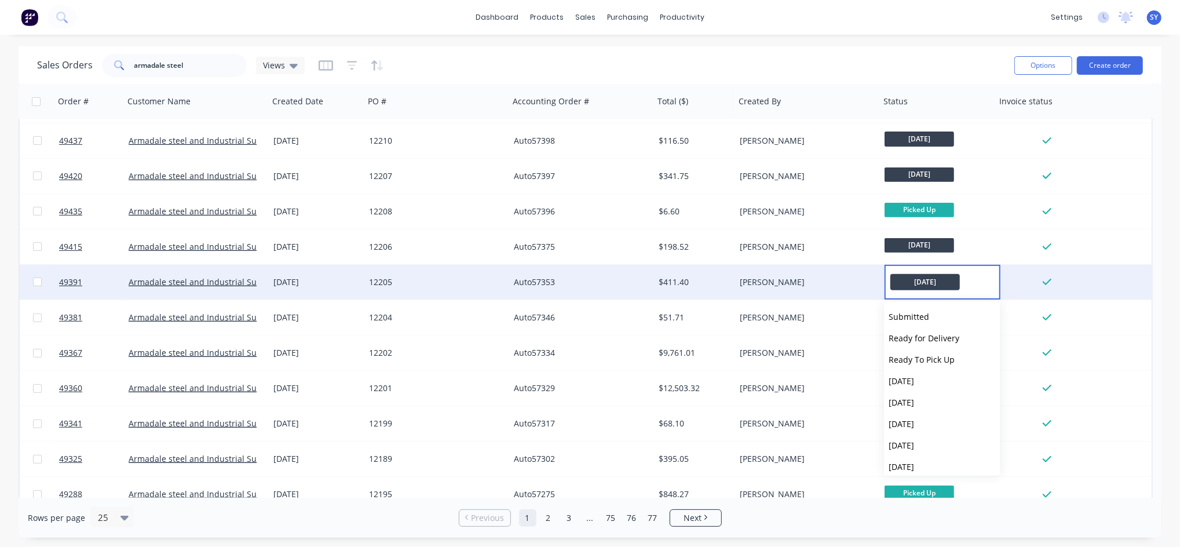
click at [576, 286] on div "Auto57353" at bounding box center [578, 282] width 129 height 12
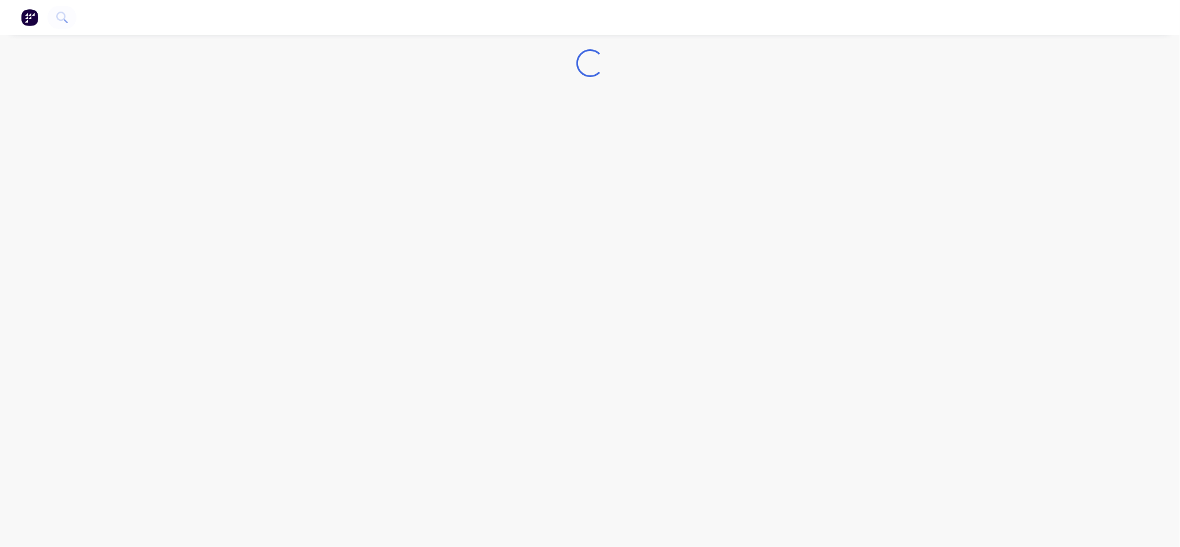
click at [576, 286] on div "Loading..." at bounding box center [590, 273] width 1180 height 547
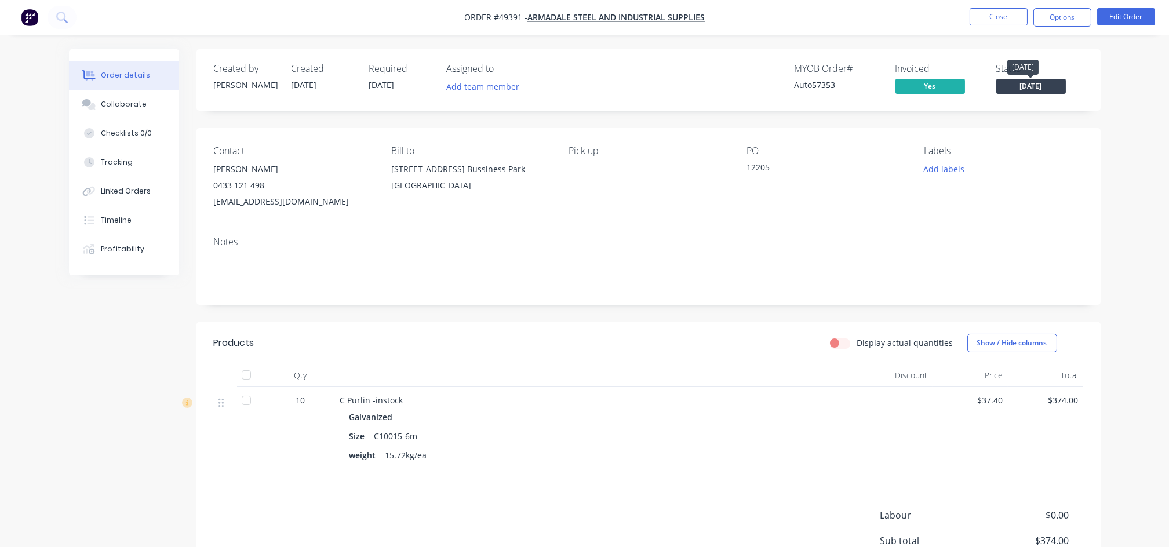
click at [1013, 80] on span "[DATE]" at bounding box center [1031, 86] width 70 height 14
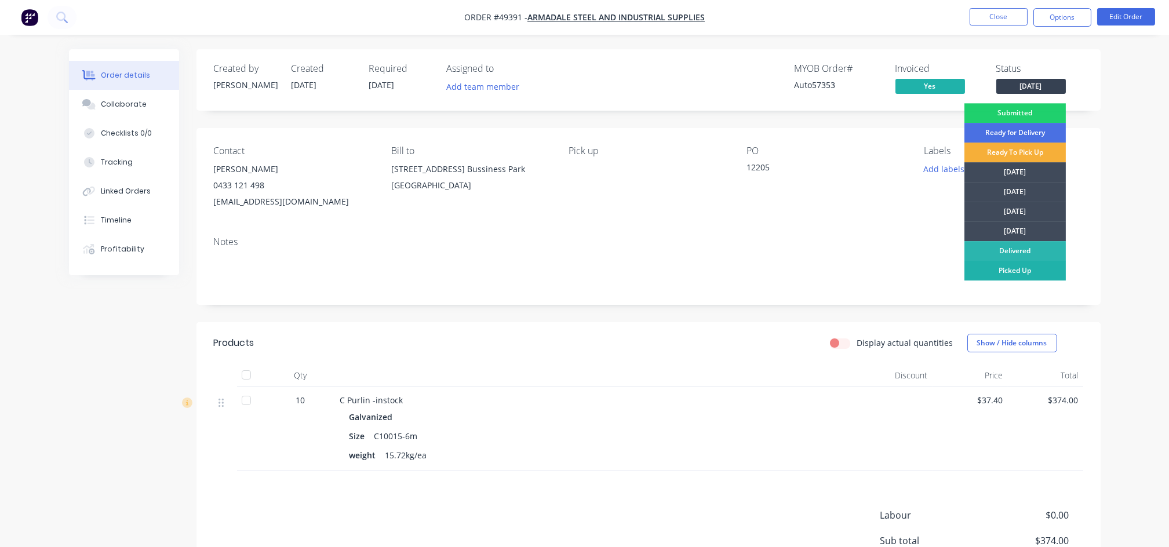
click at [990, 271] on div "Picked Up" at bounding box center [1014, 271] width 101 height 20
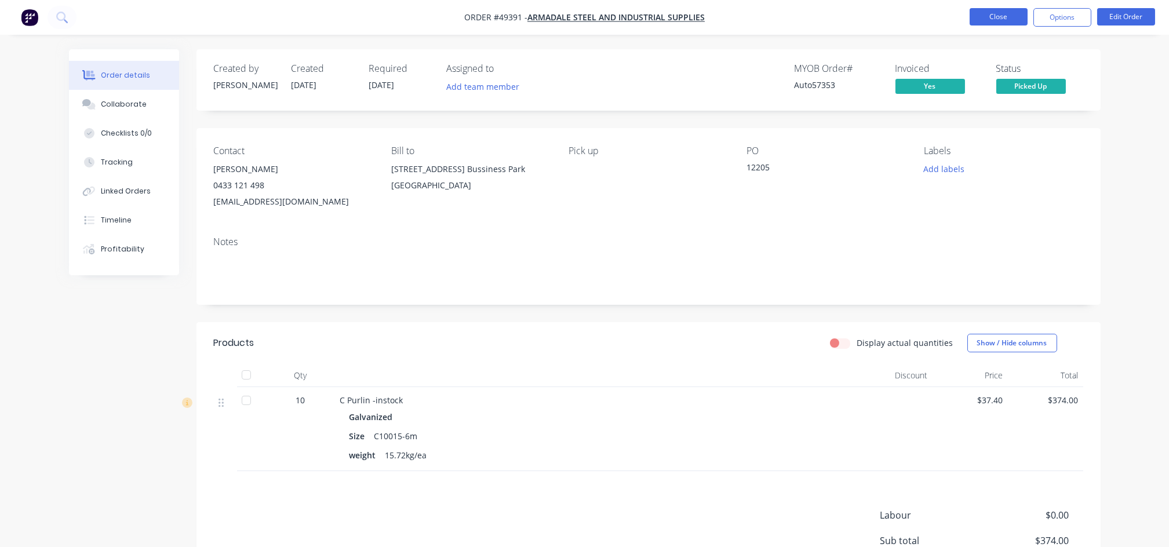
click at [995, 17] on button "Close" at bounding box center [998, 16] width 58 height 17
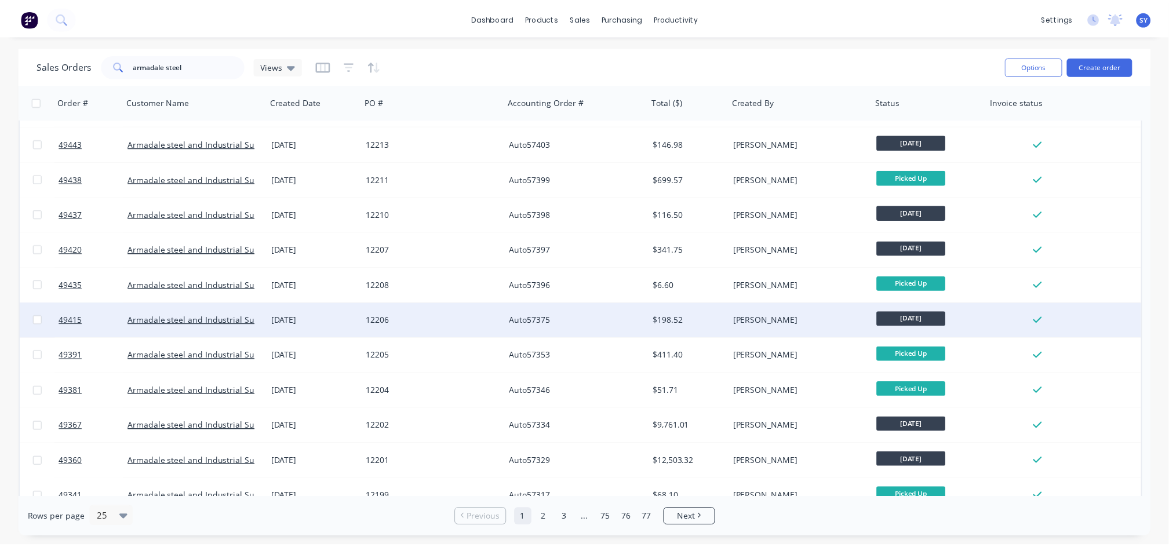
scroll to position [274, 0]
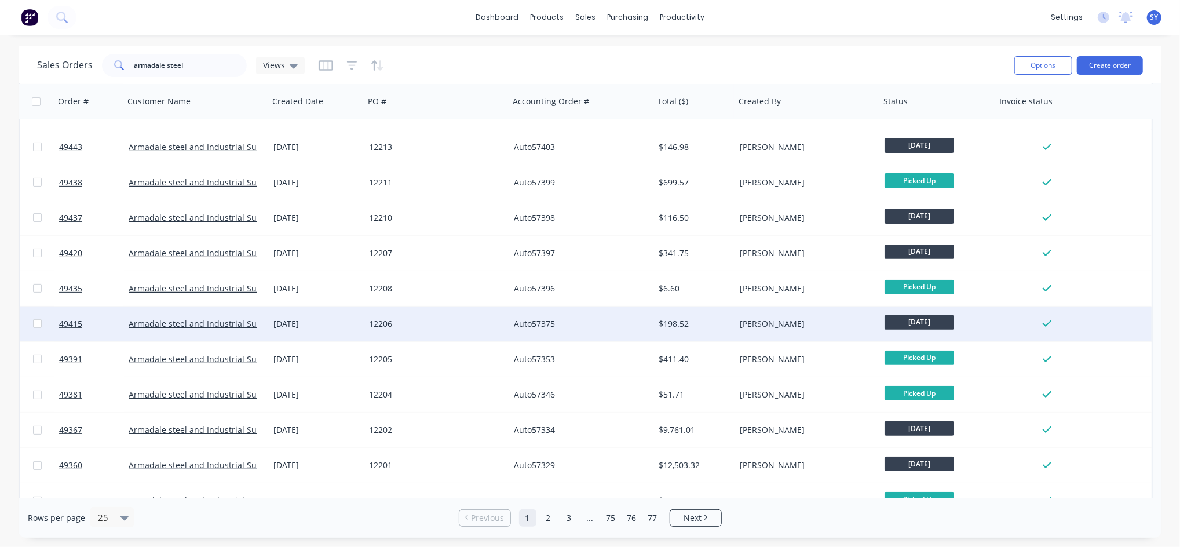
click at [668, 333] on div "$198.52" at bounding box center [694, 324] width 81 height 35
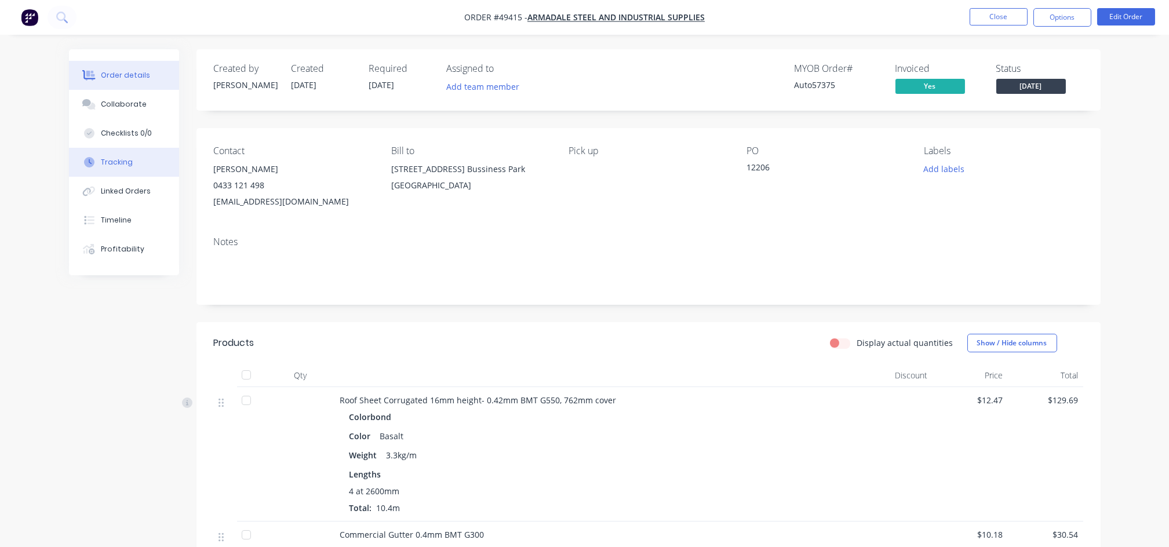
click at [133, 161] on button "Tracking" at bounding box center [124, 162] width 110 height 29
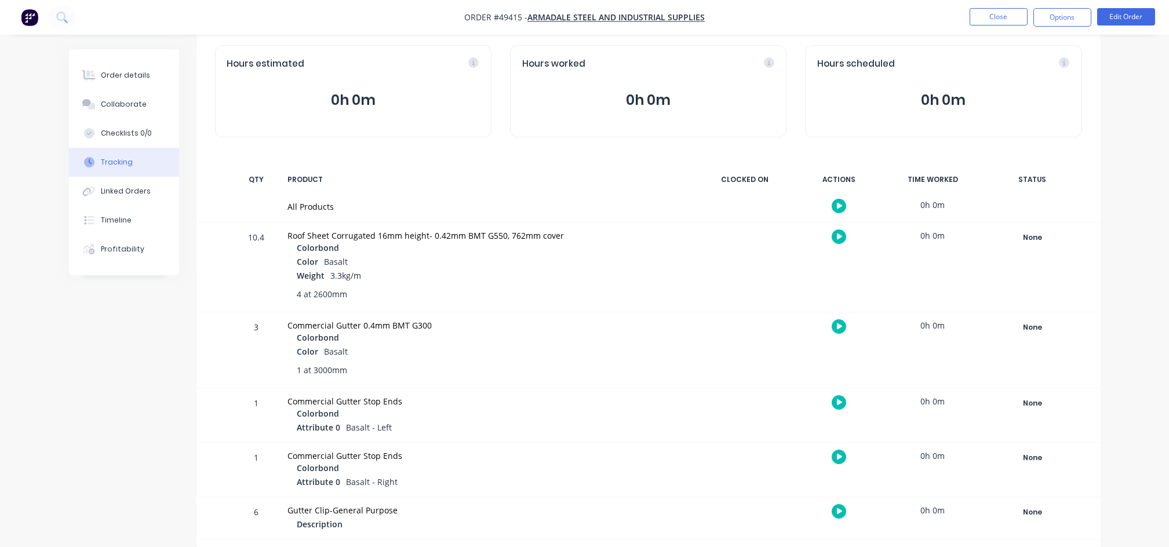
scroll to position [57, 0]
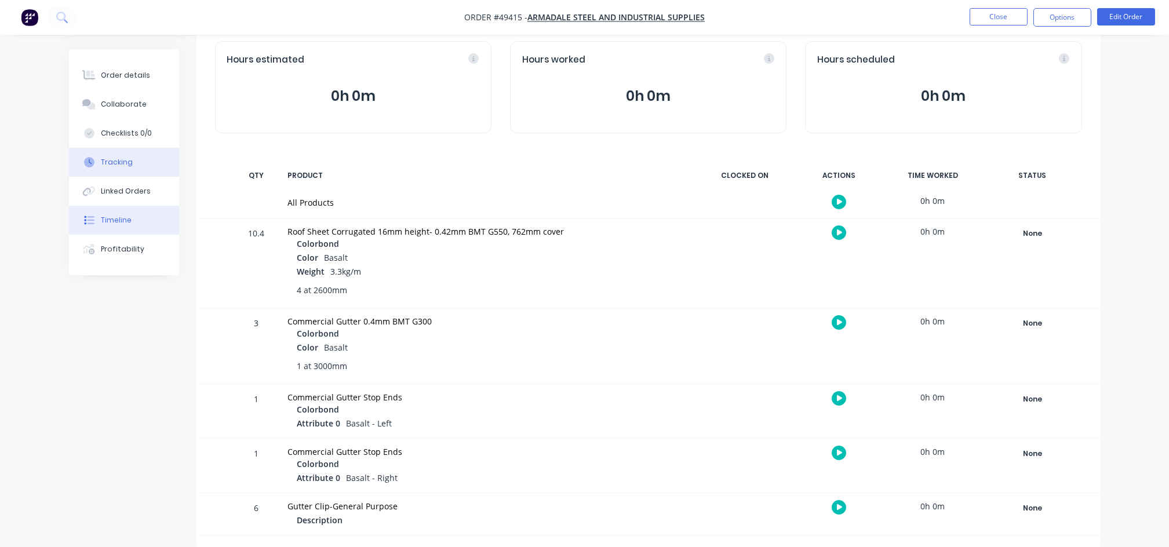
click at [127, 227] on button "Timeline" at bounding box center [124, 220] width 110 height 29
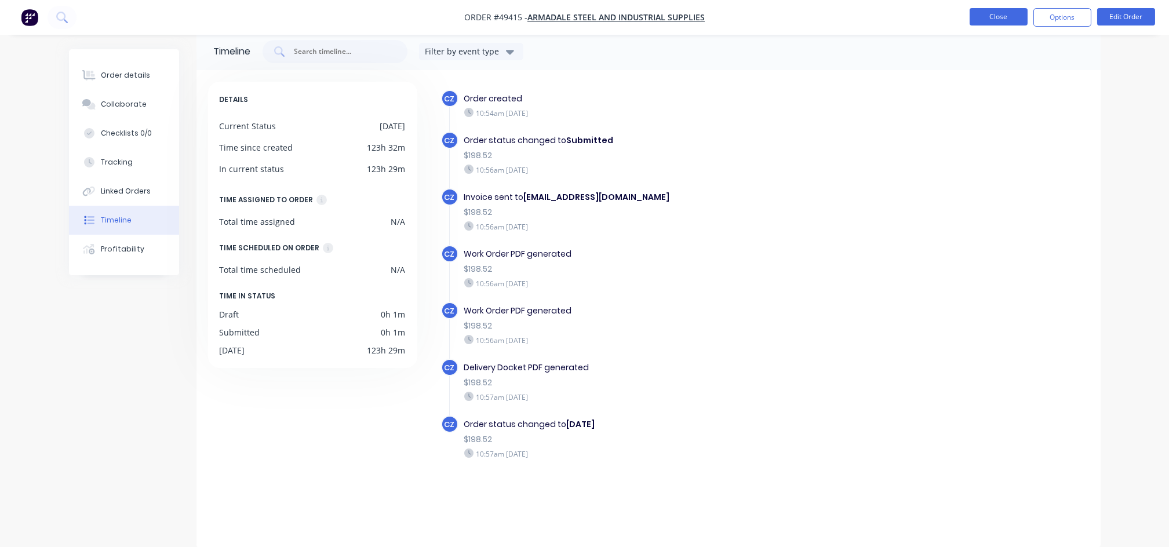
click at [999, 17] on button "Close" at bounding box center [998, 16] width 58 height 17
